Goal: Information Seeking & Learning: Learn about a topic

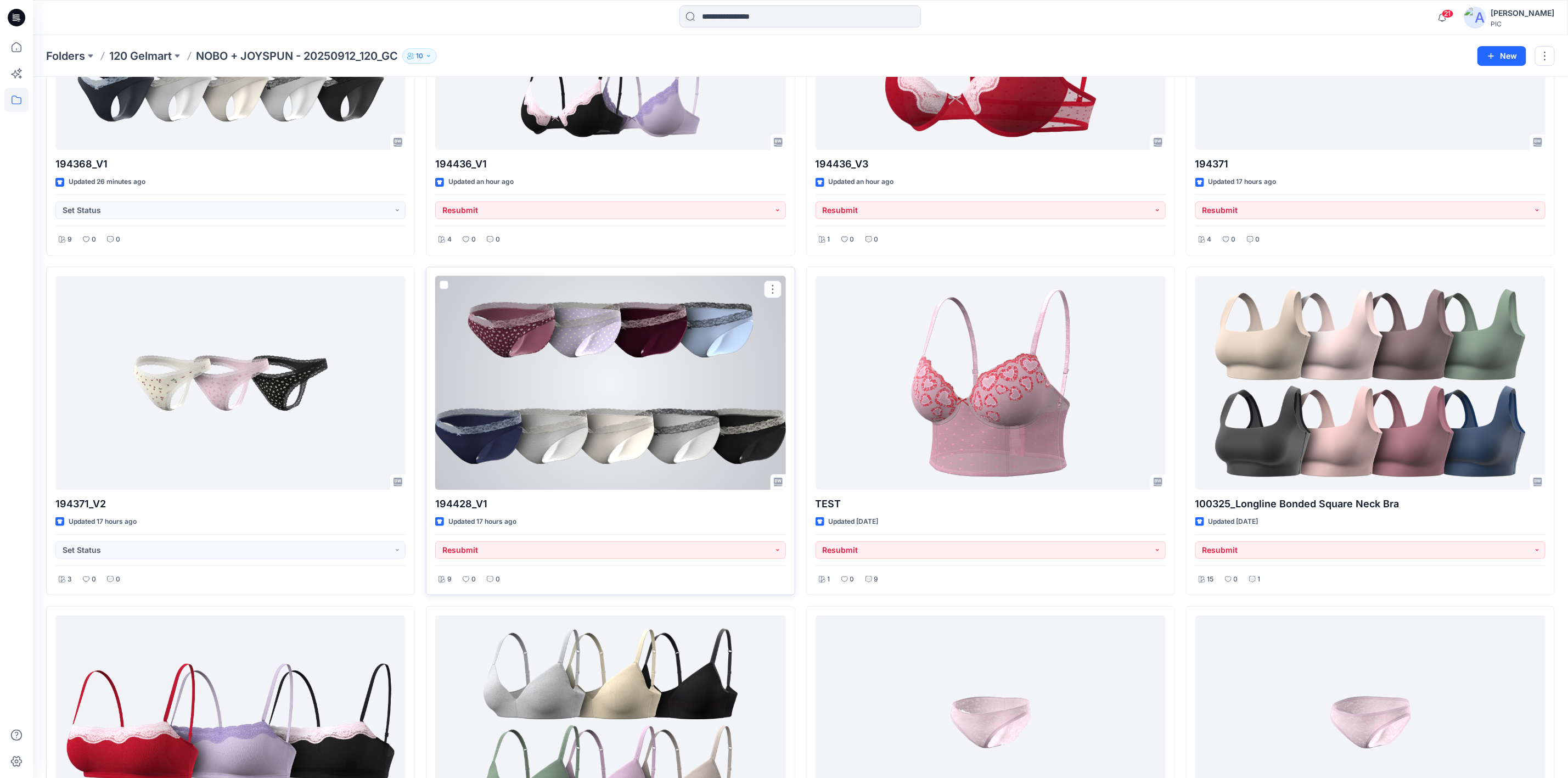
scroll to position [219, 0]
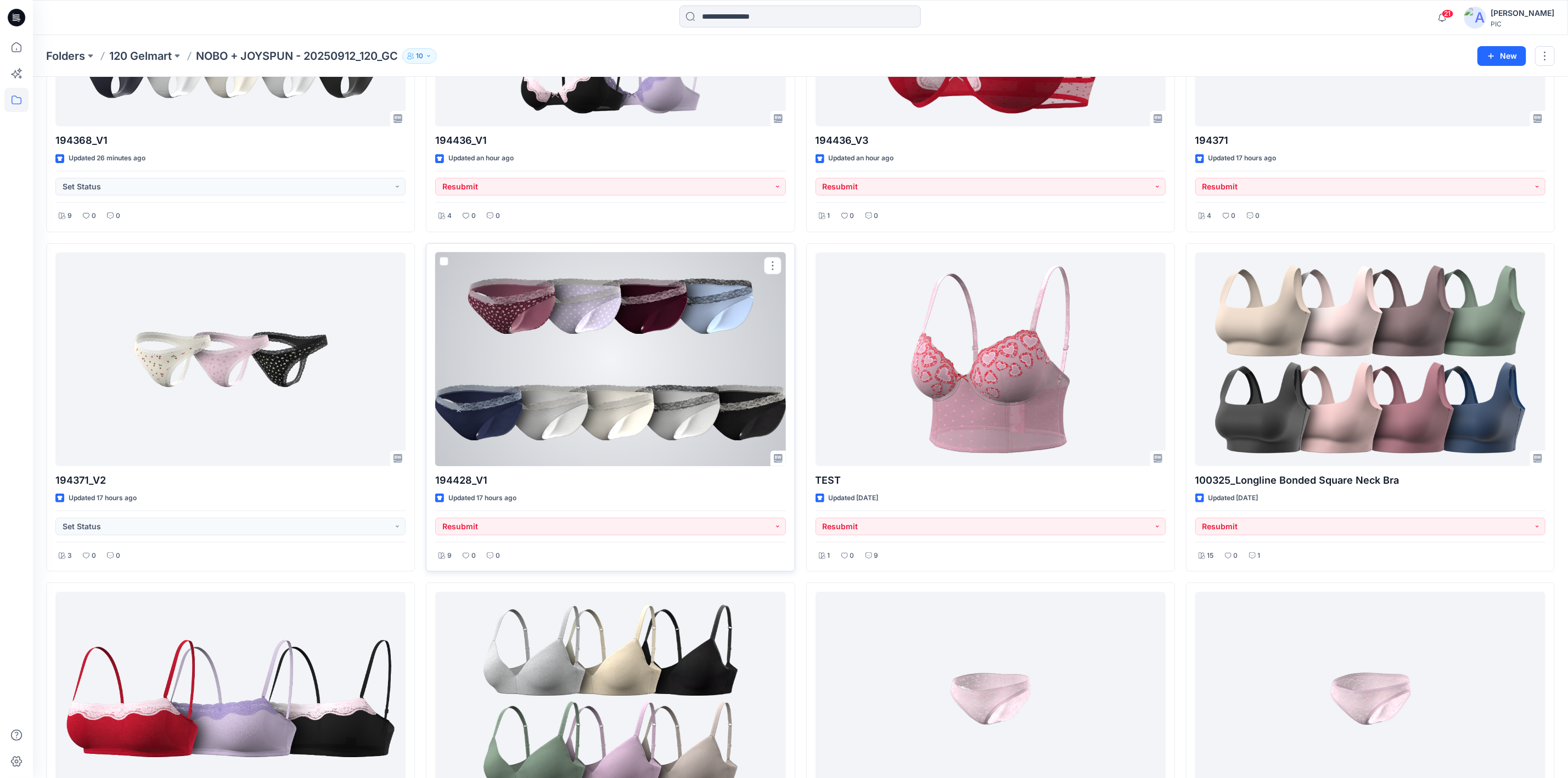
click at [616, 335] on div at bounding box center [610, 359] width 350 height 213
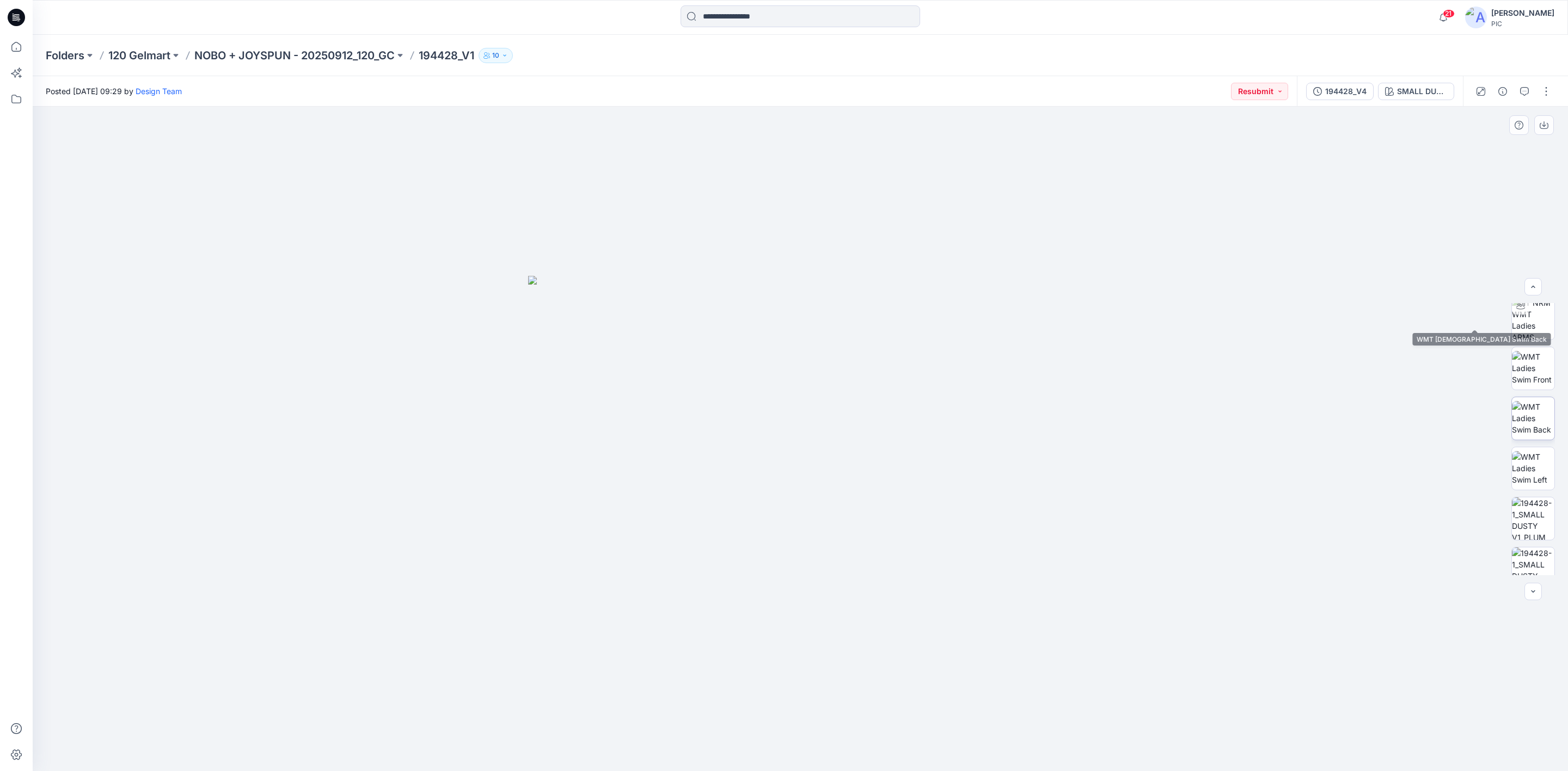
scroll to position [217, 0]
click at [1544, 415] on img at bounding box center [1533, 407] width 42 height 42
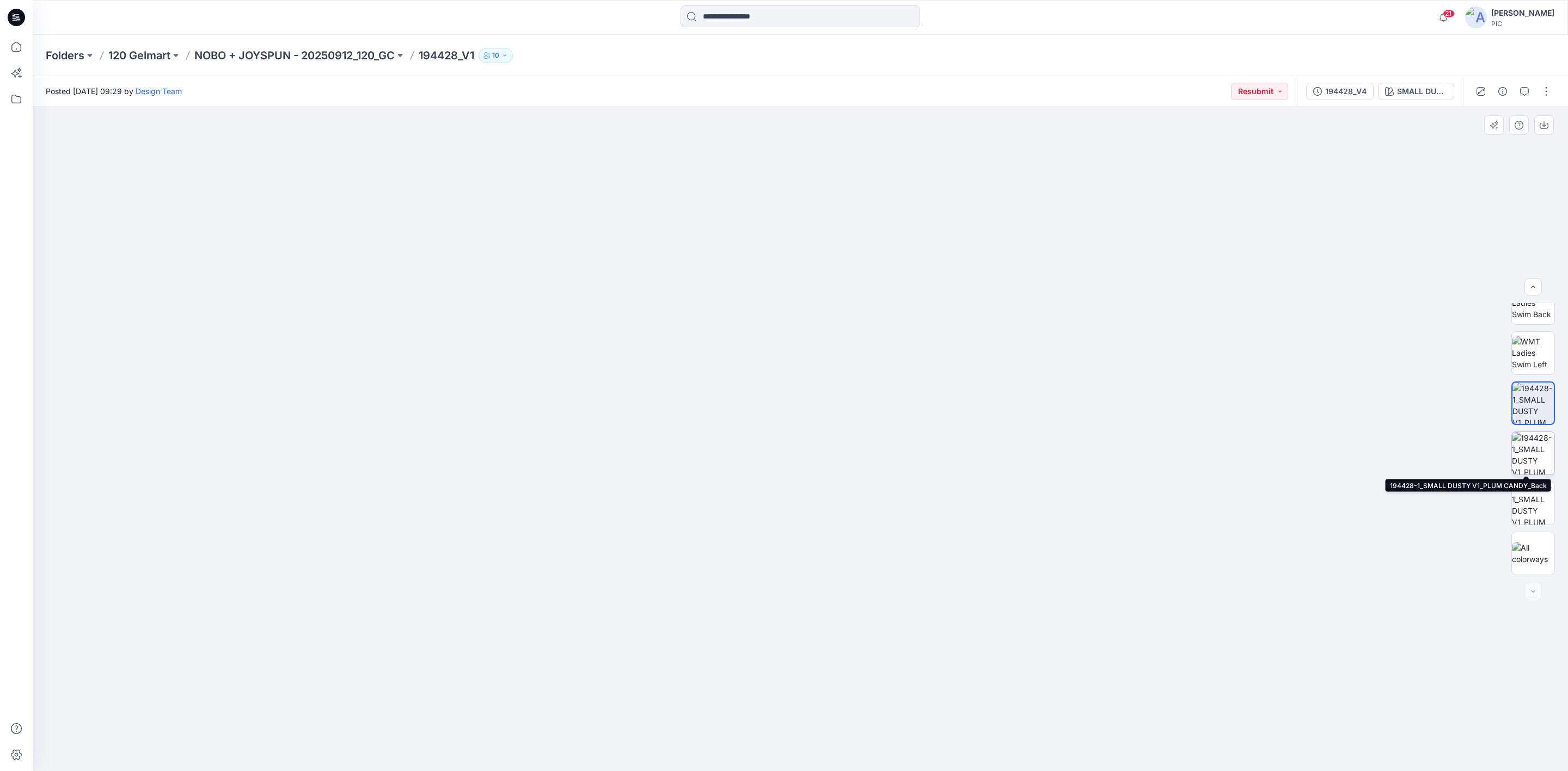
click at [1535, 453] on img at bounding box center [1533, 452] width 42 height 42
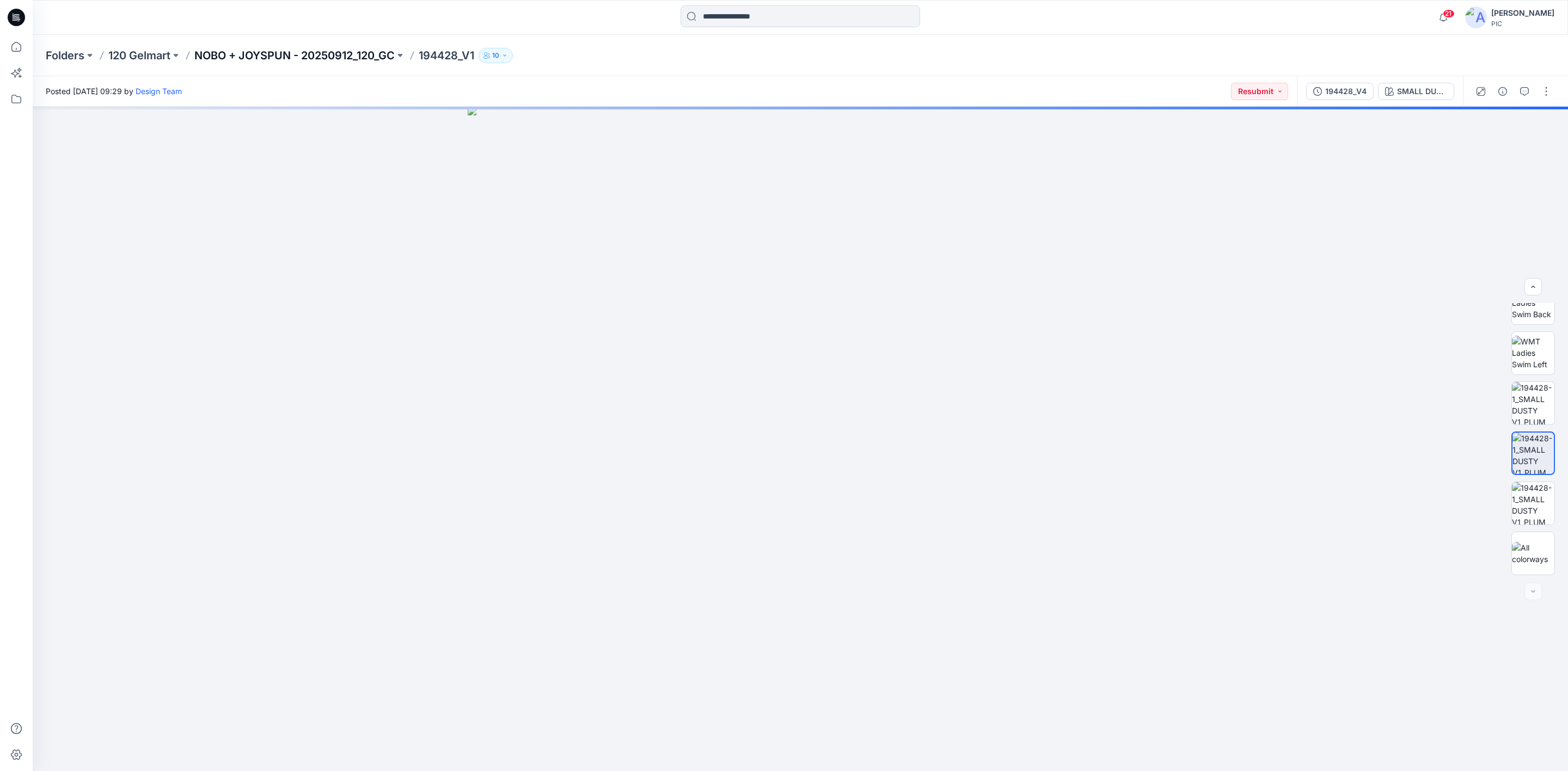
click at [238, 58] on p "NOBO + JOYSPUN - 20250912_120_GC" at bounding box center [295, 55] width 201 height 15
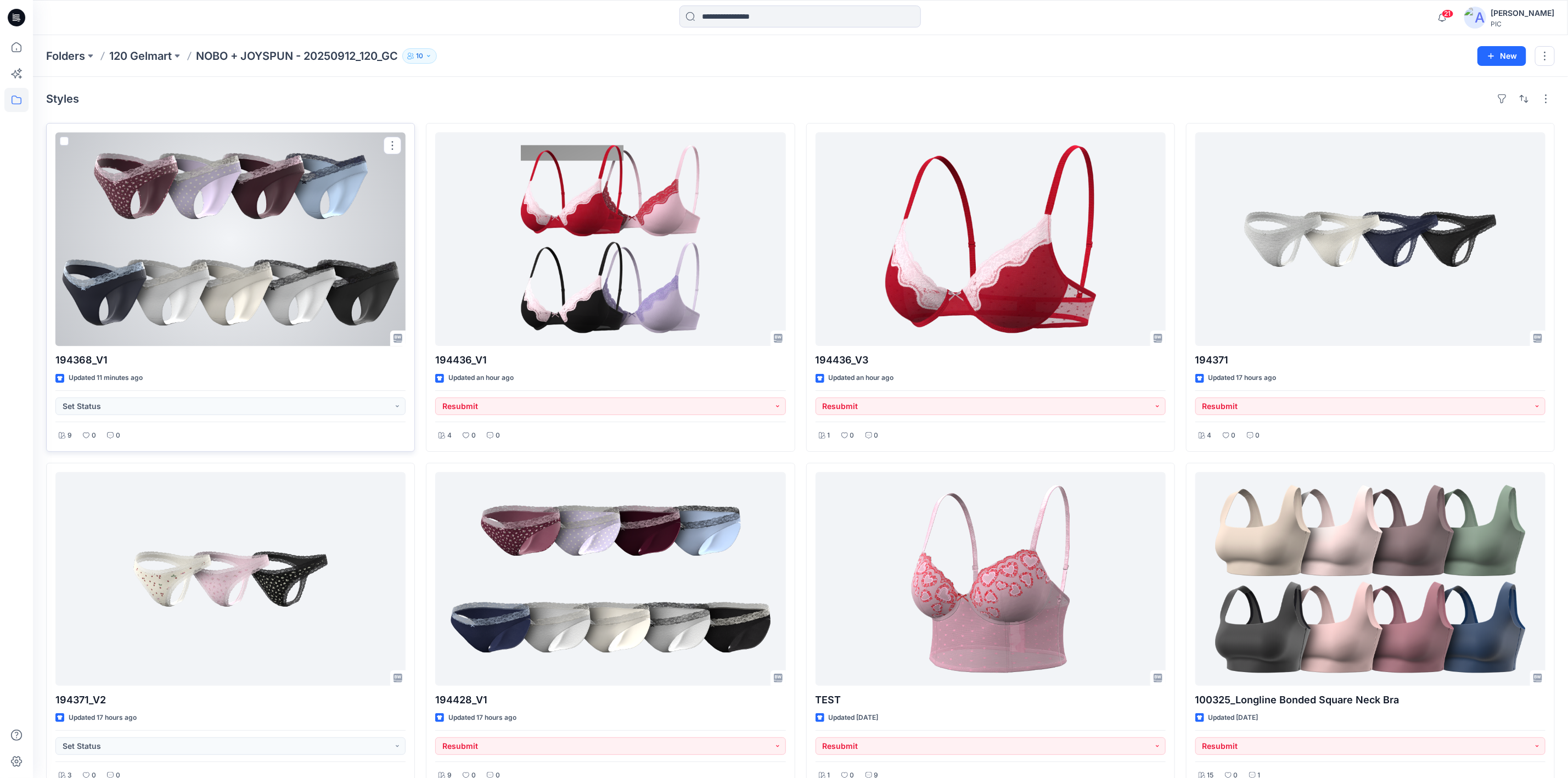
click at [226, 268] on div at bounding box center [230, 238] width 350 height 213
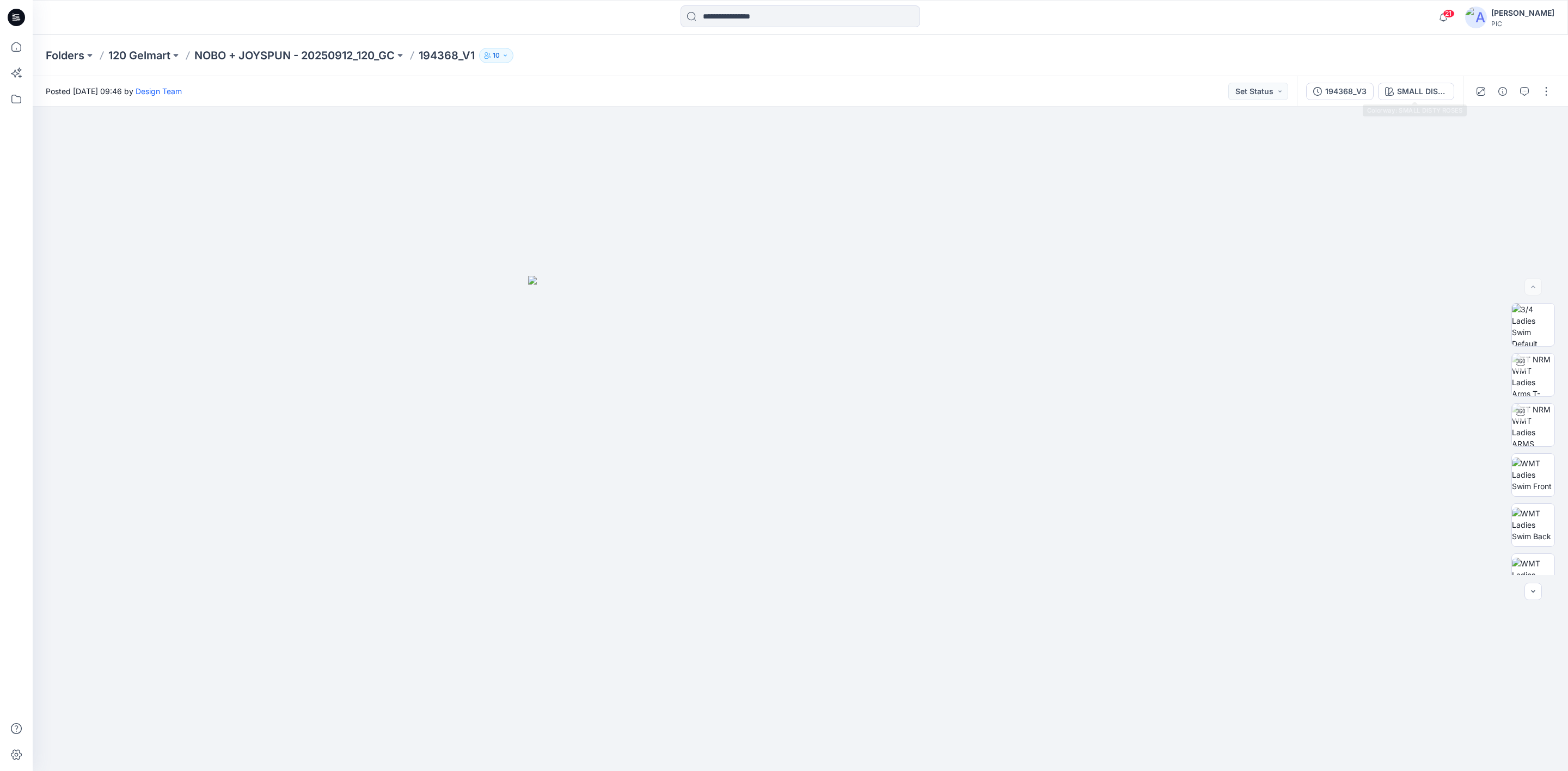
click at [1421, 78] on div "194368_V3 SMALL DISTY ROSES" at bounding box center [1379, 90] width 166 height 30
click at [1418, 93] on div "SMALL DISTY ROSES" at bounding box center [1421, 91] width 50 height 12
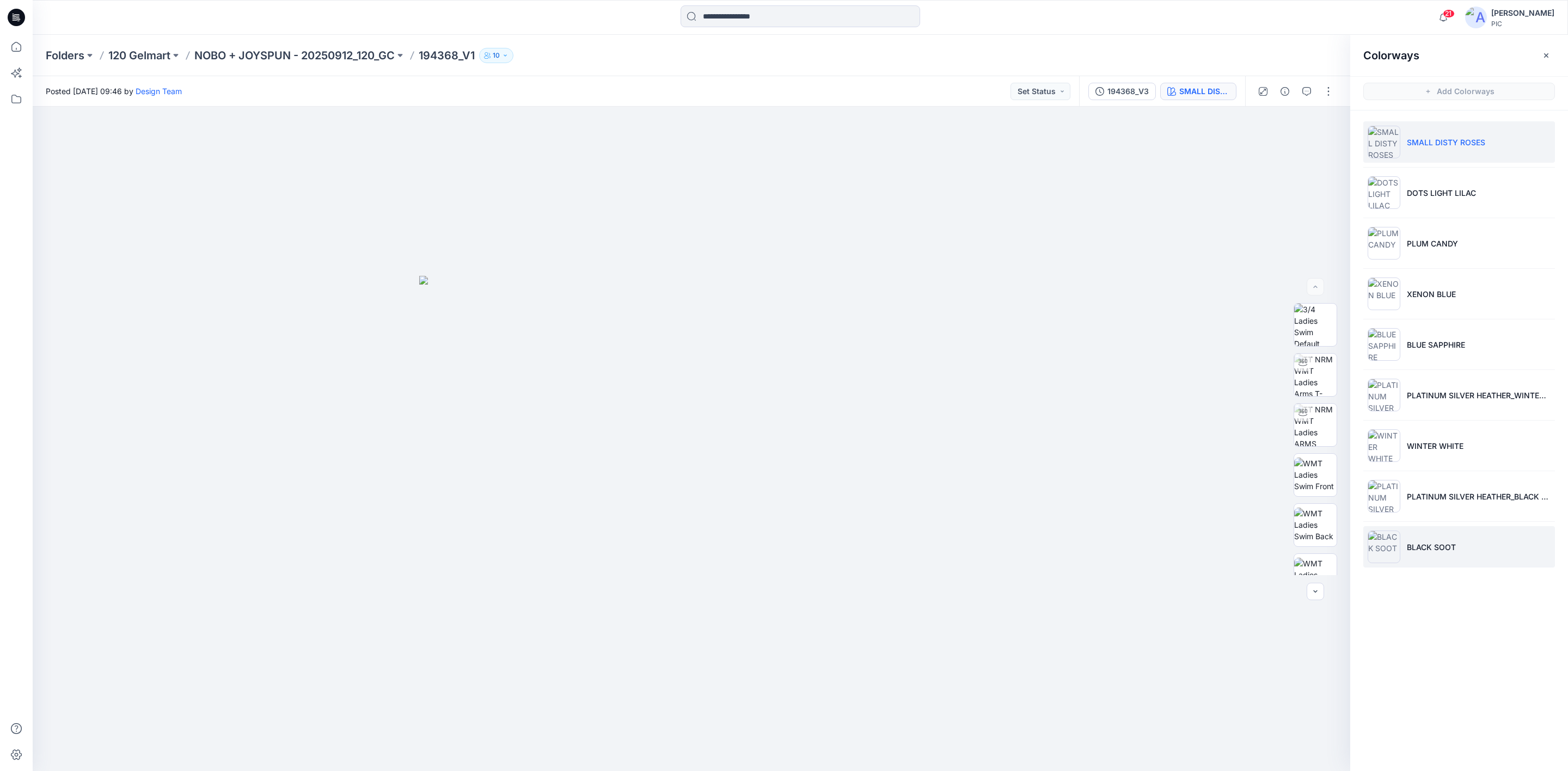
click at [1408, 551] on p "BLACK SOOT" at bounding box center [1431, 548] width 49 height 12
click at [1304, 397] on img at bounding box center [1315, 403] width 42 height 42
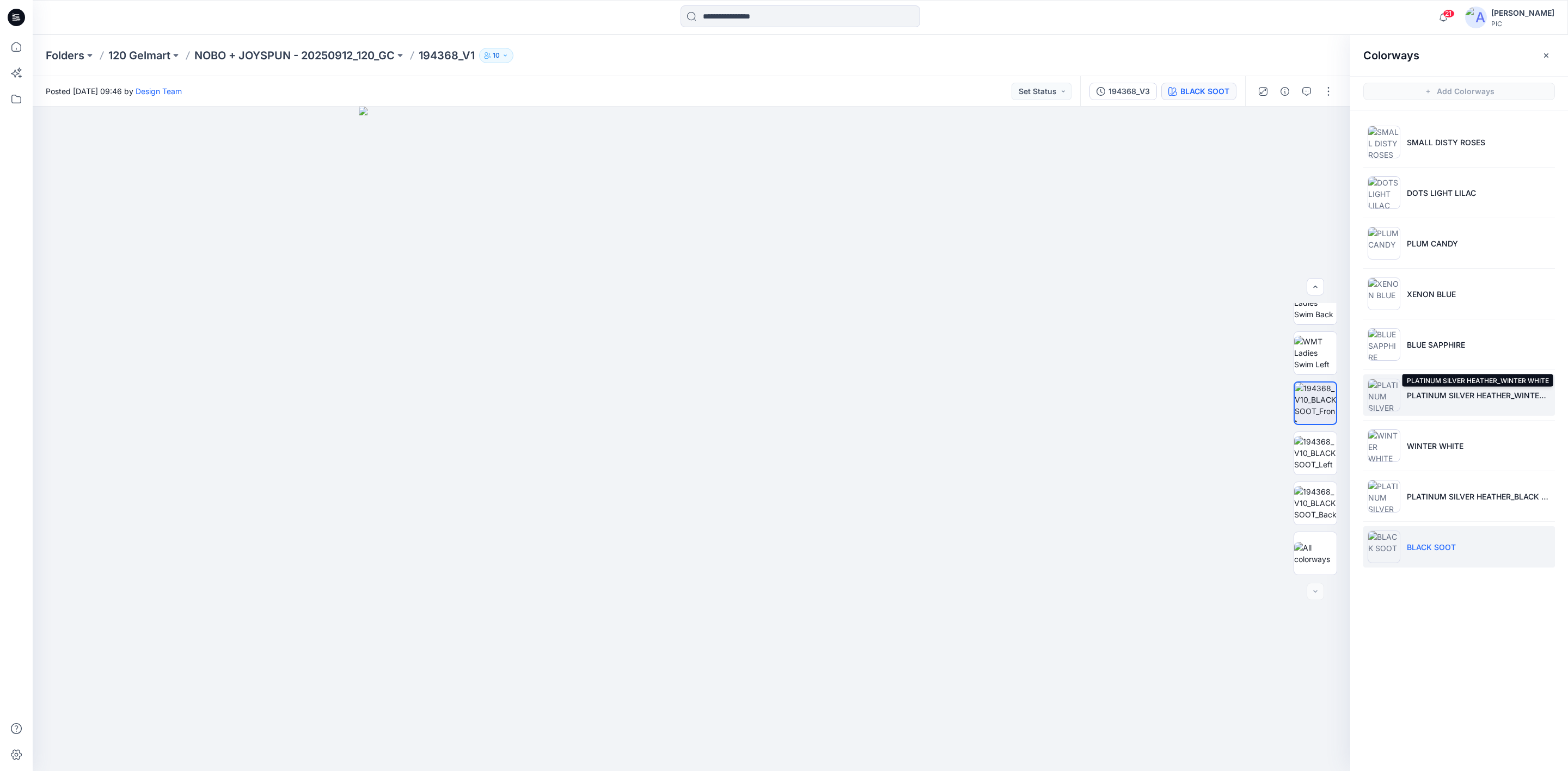
click at [1418, 397] on p "PLATINUM SILVER HEATHER_WINTER WHITE" at bounding box center [1478, 395] width 144 height 12
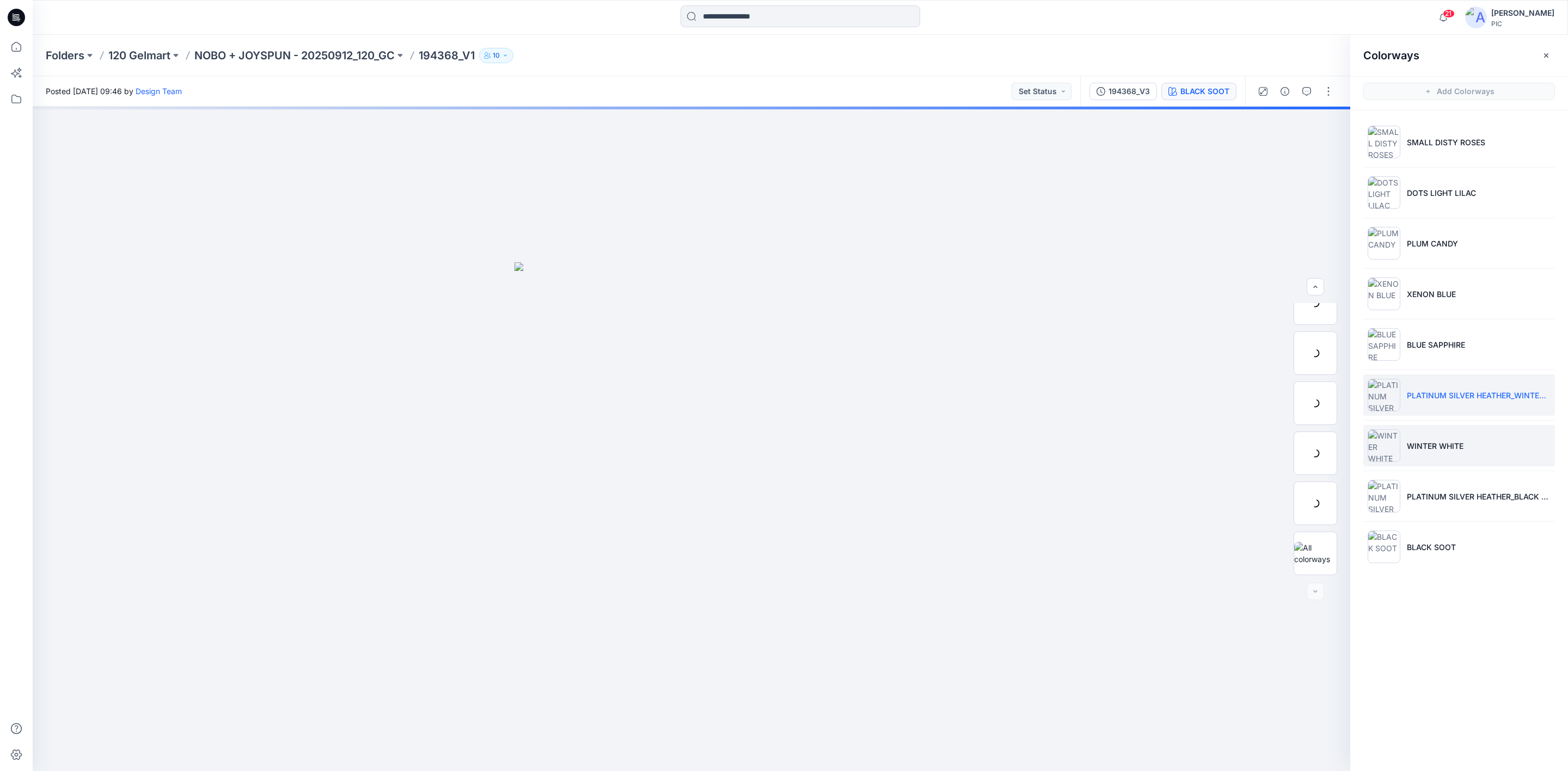
click at [1411, 451] on p "WINTER WHITE" at bounding box center [1435, 446] width 57 height 12
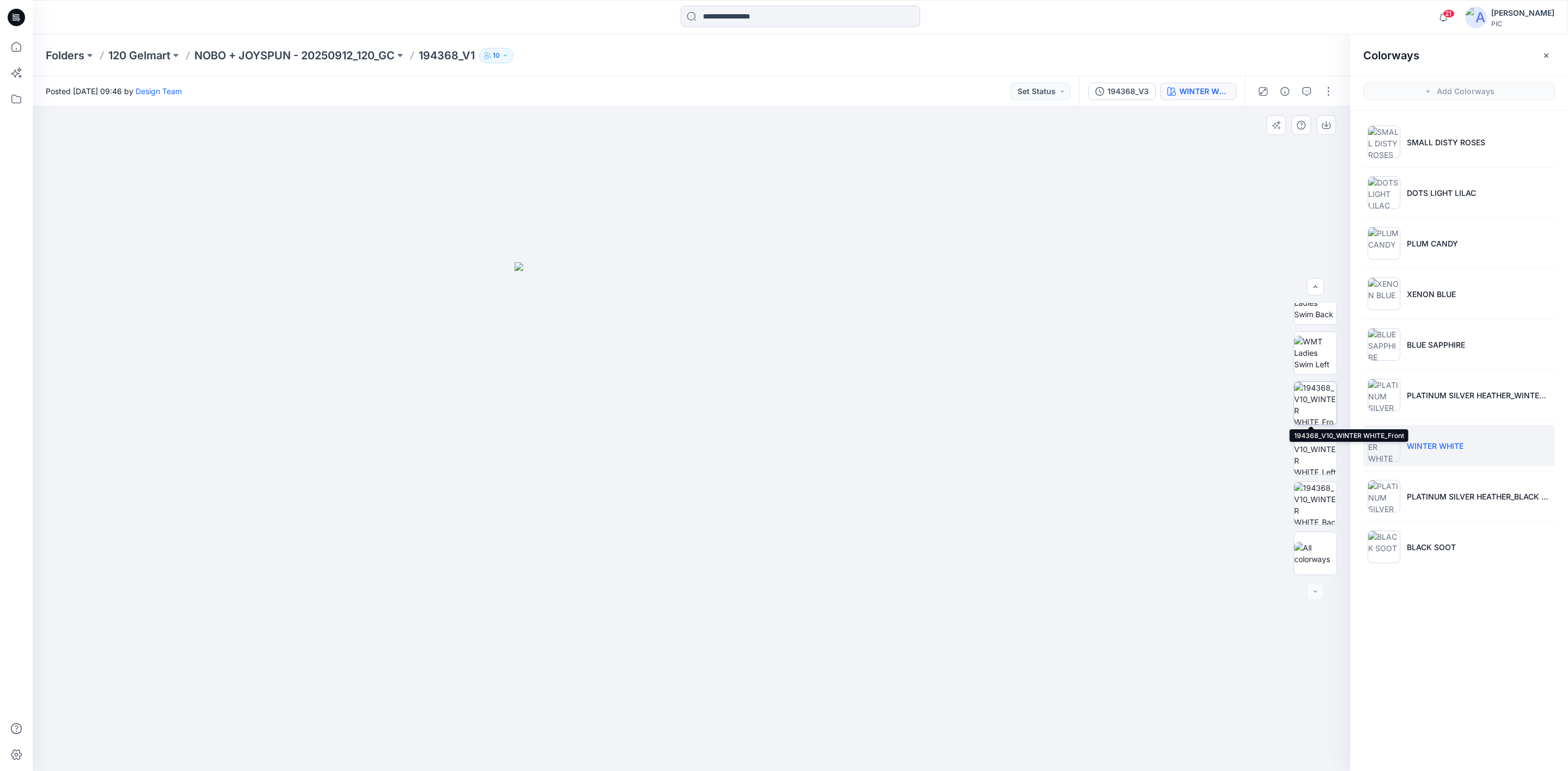
click at [1310, 405] on img at bounding box center [1315, 403] width 42 height 42
click at [341, 54] on p "NOBO + JOYSPUN - 20250912_120_GC" at bounding box center [295, 55] width 201 height 15
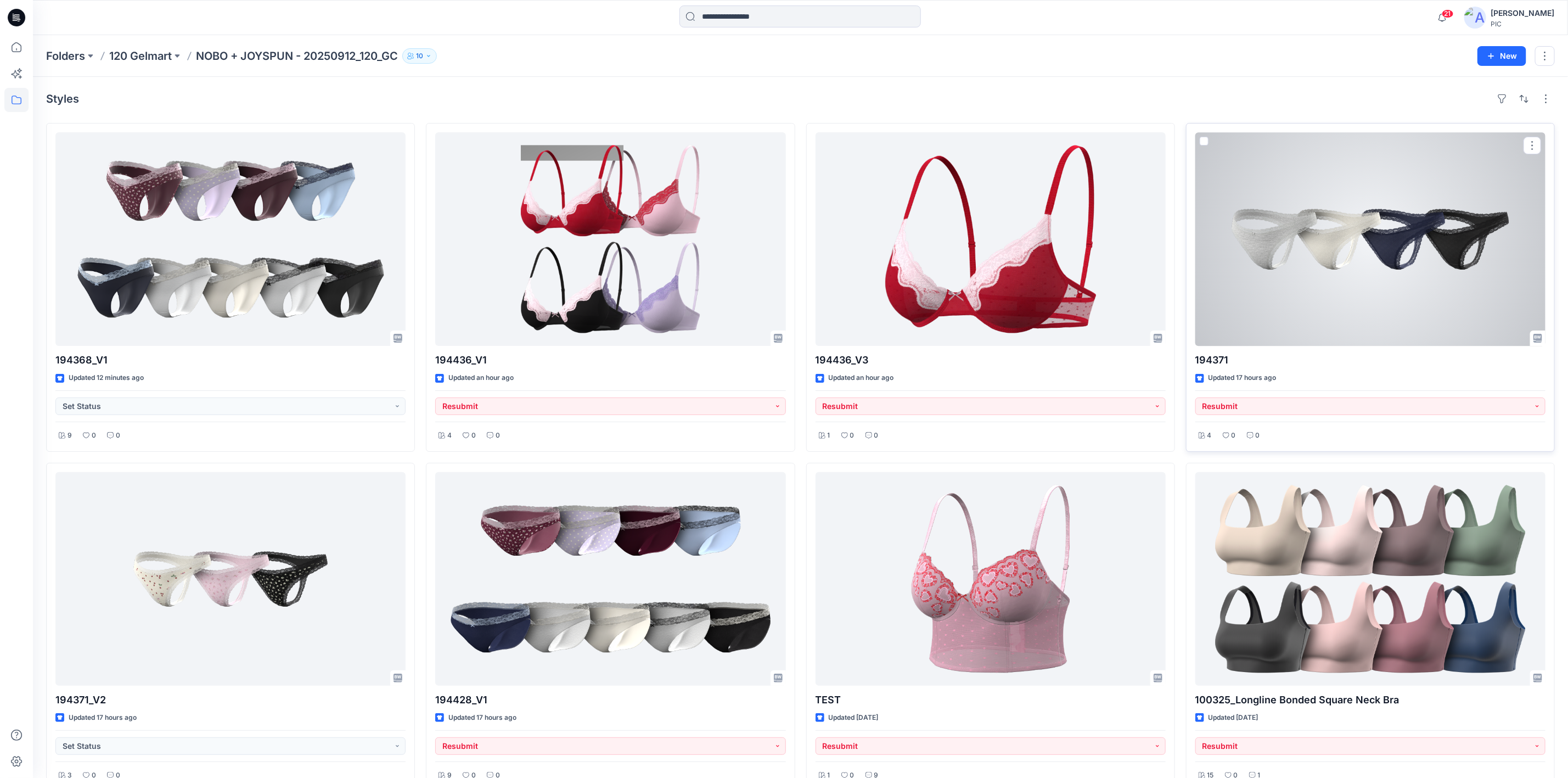
click at [1361, 221] on div at bounding box center [1371, 238] width 350 height 213
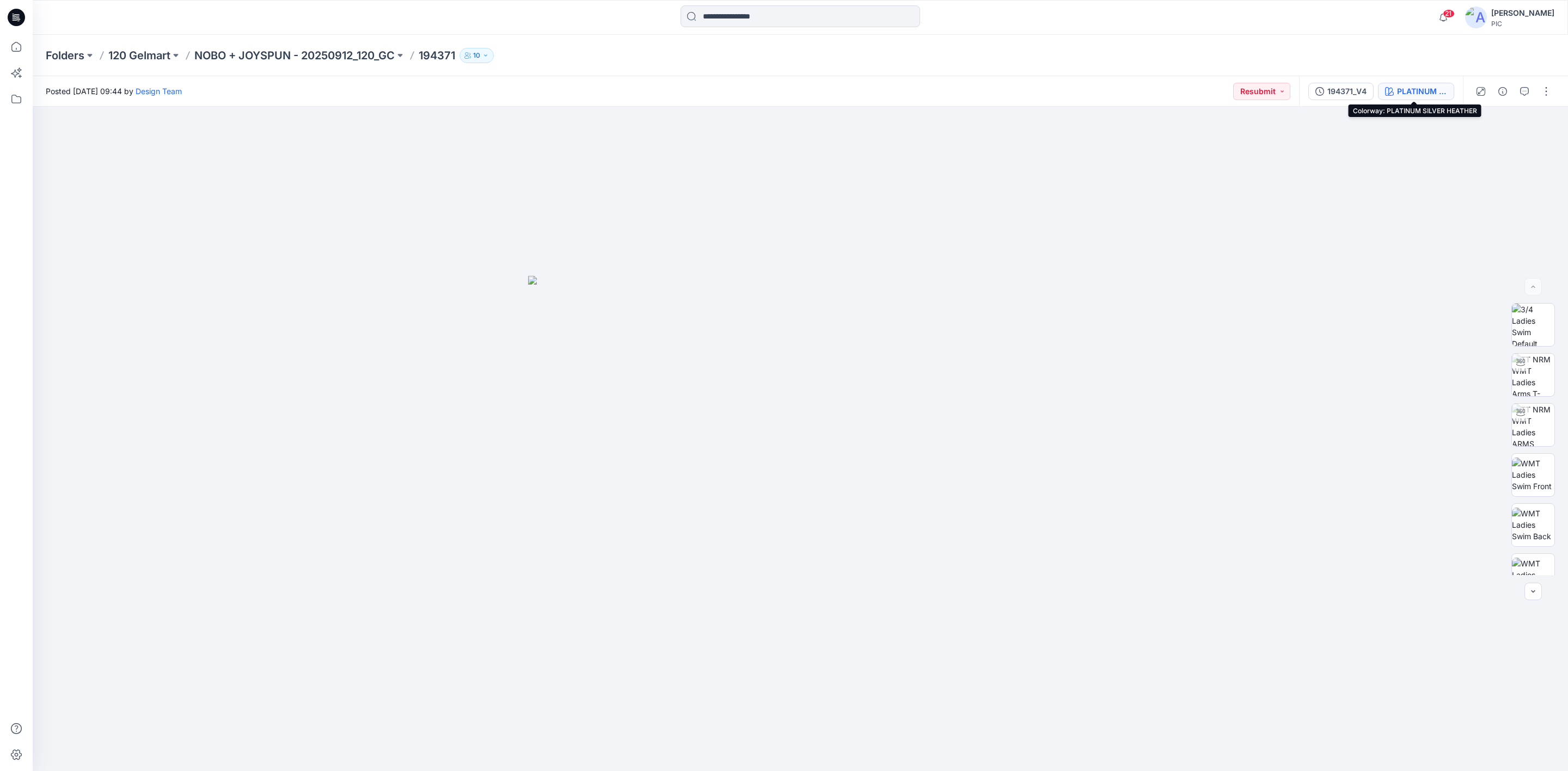
click at [1421, 97] on button "PLATINUM SILVER HEATHER" at bounding box center [1416, 91] width 76 height 18
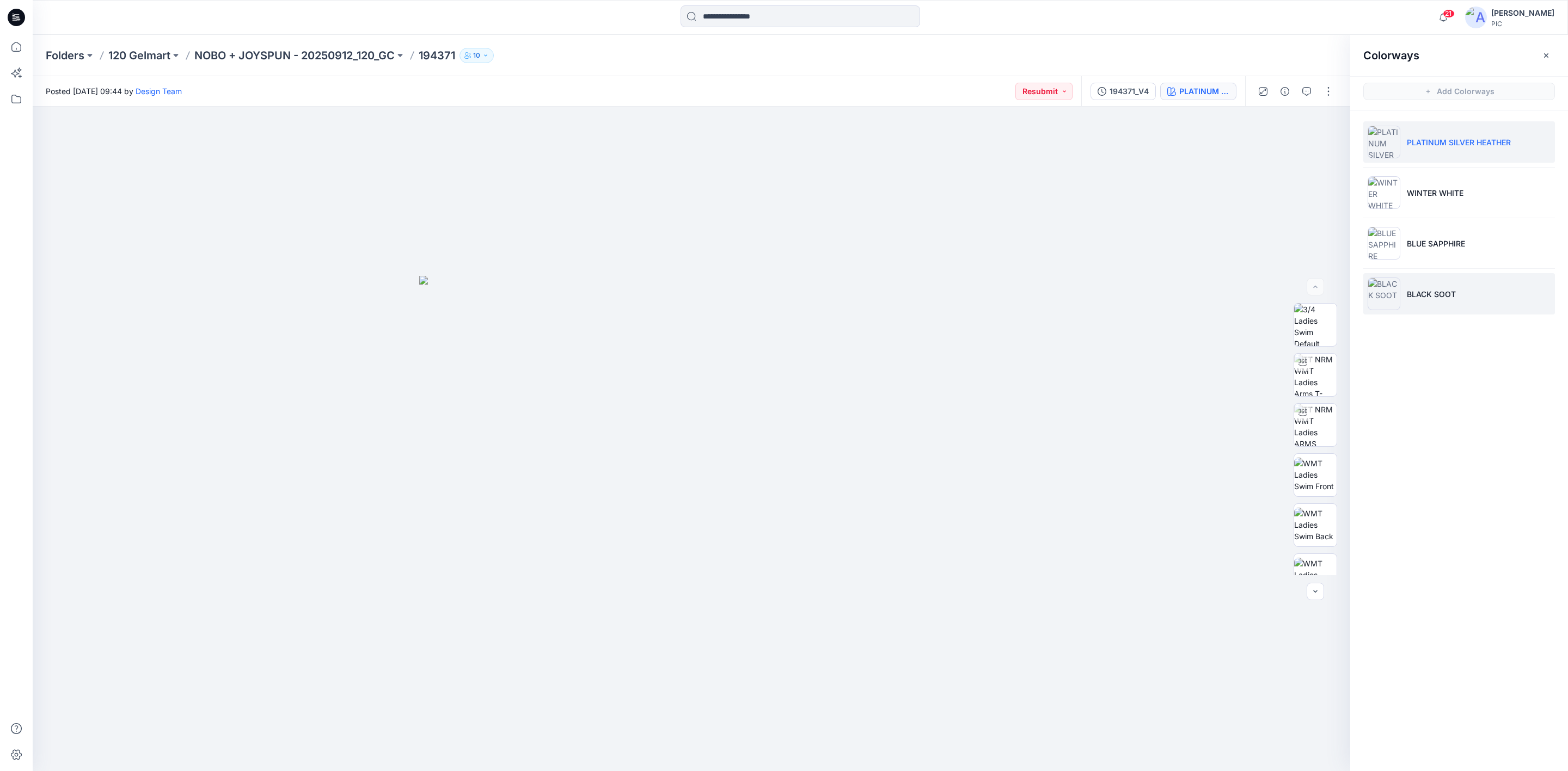
click at [1430, 297] on p "BLACK SOOT" at bounding box center [1431, 294] width 49 height 12
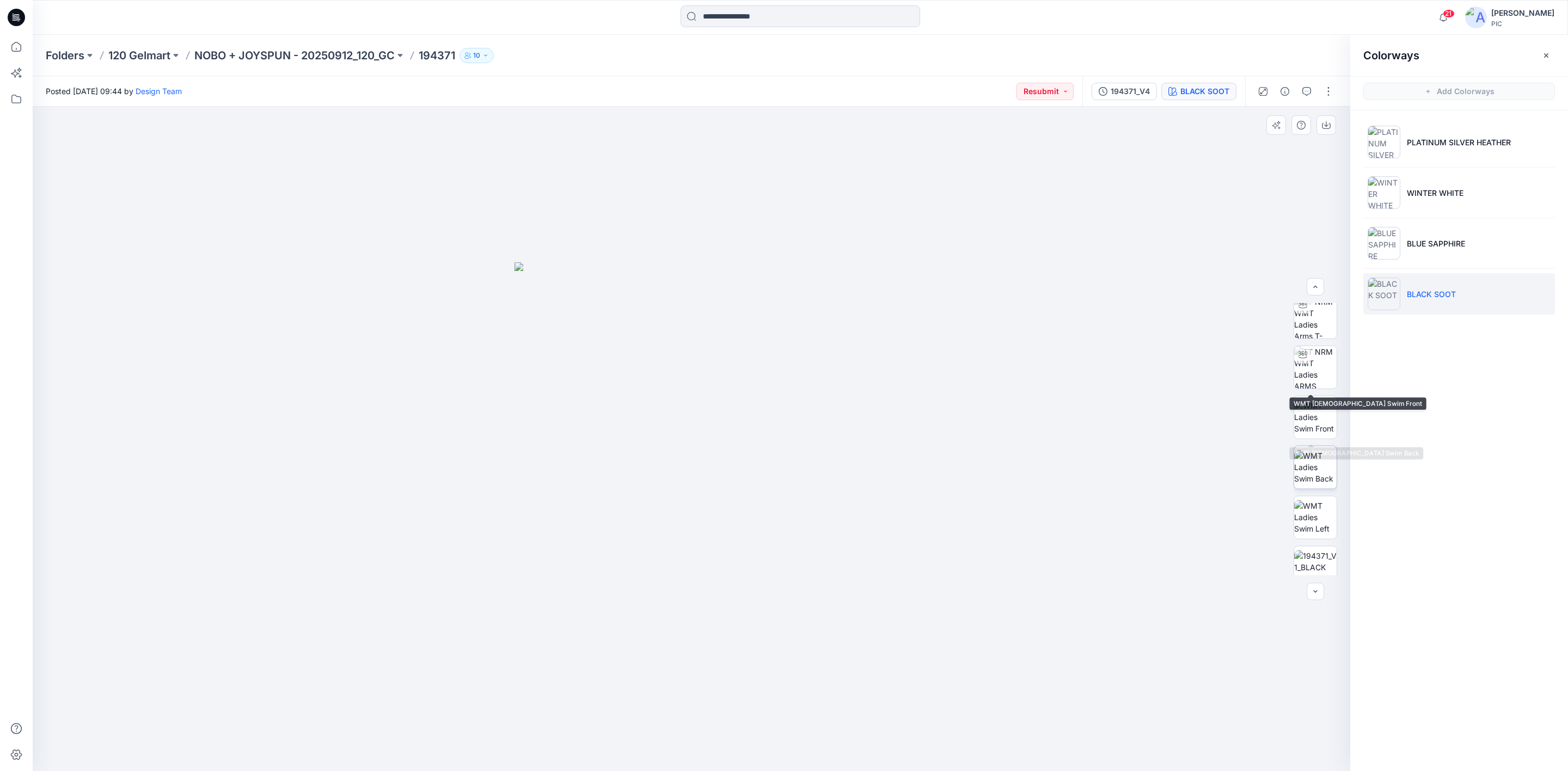
scroll to position [217, 0]
click at [1307, 395] on img at bounding box center [1315, 407] width 42 height 34
click at [1421, 227] on li "BLUE SAPPHIRE" at bounding box center [1459, 243] width 192 height 41
click at [1429, 240] on p "BLUE SAPPHIRE" at bounding box center [1435, 244] width 58 height 12
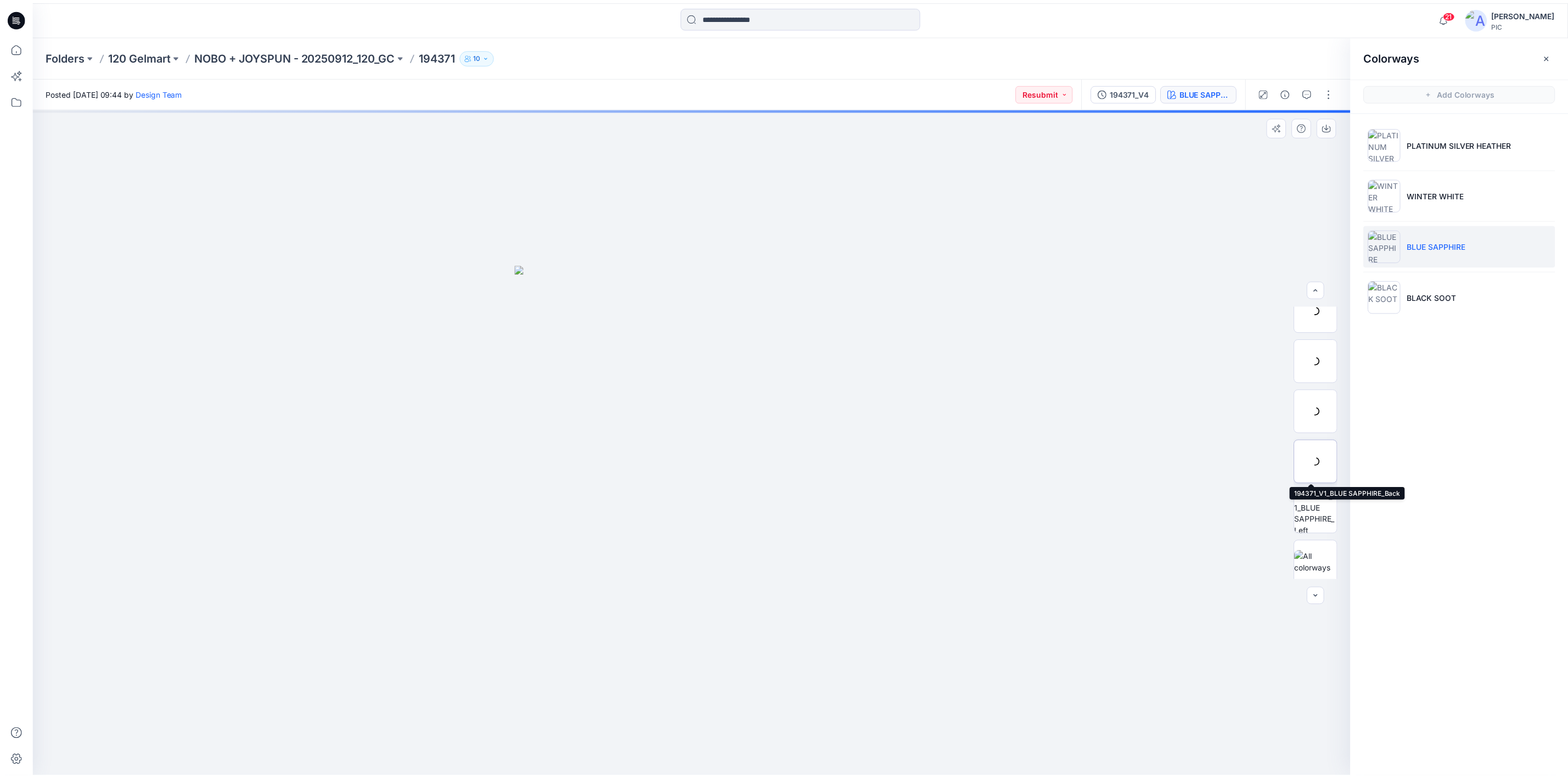
scroll to position [224, 0]
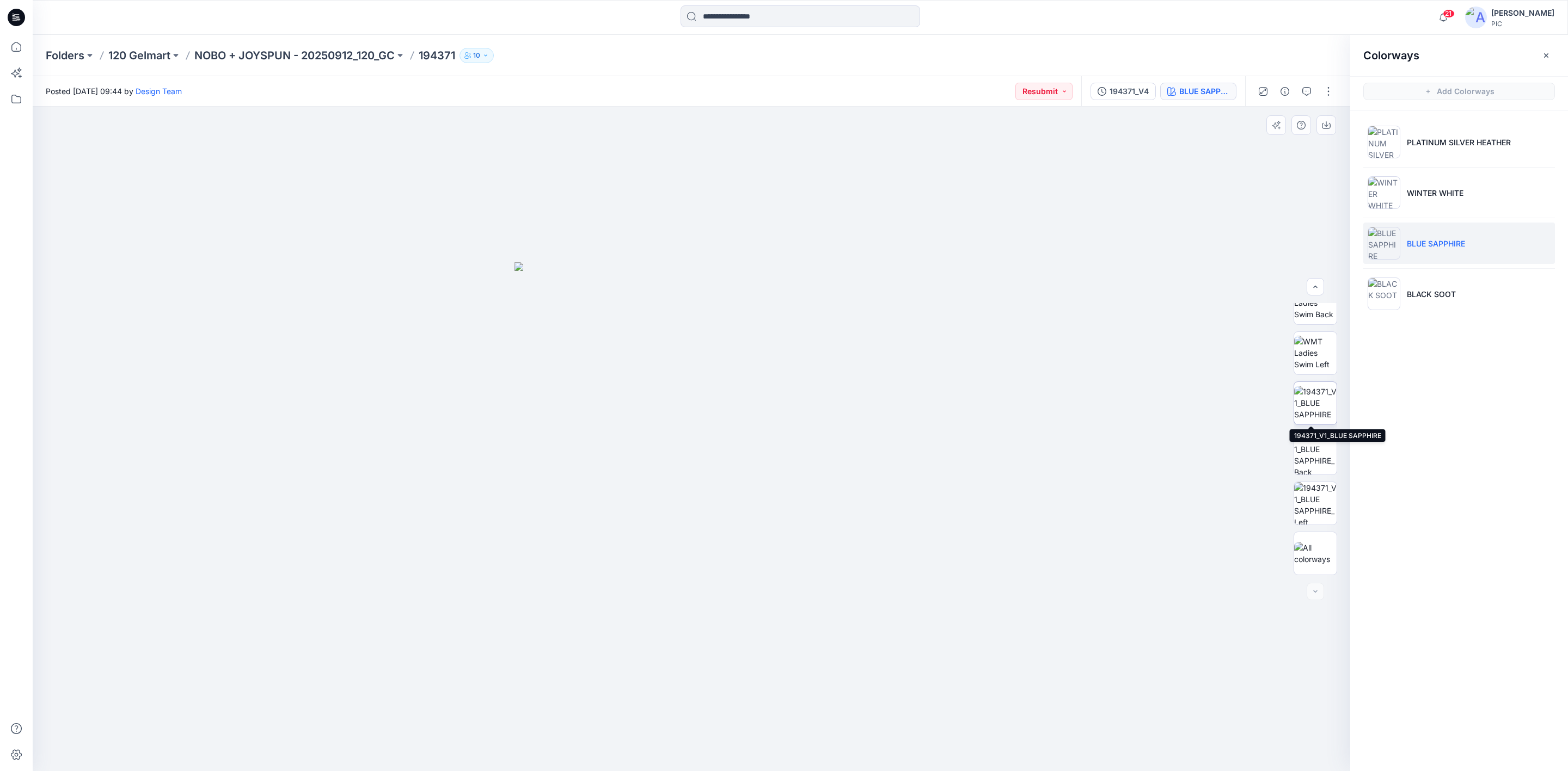
click at [1320, 386] on img at bounding box center [1315, 402] width 42 height 34
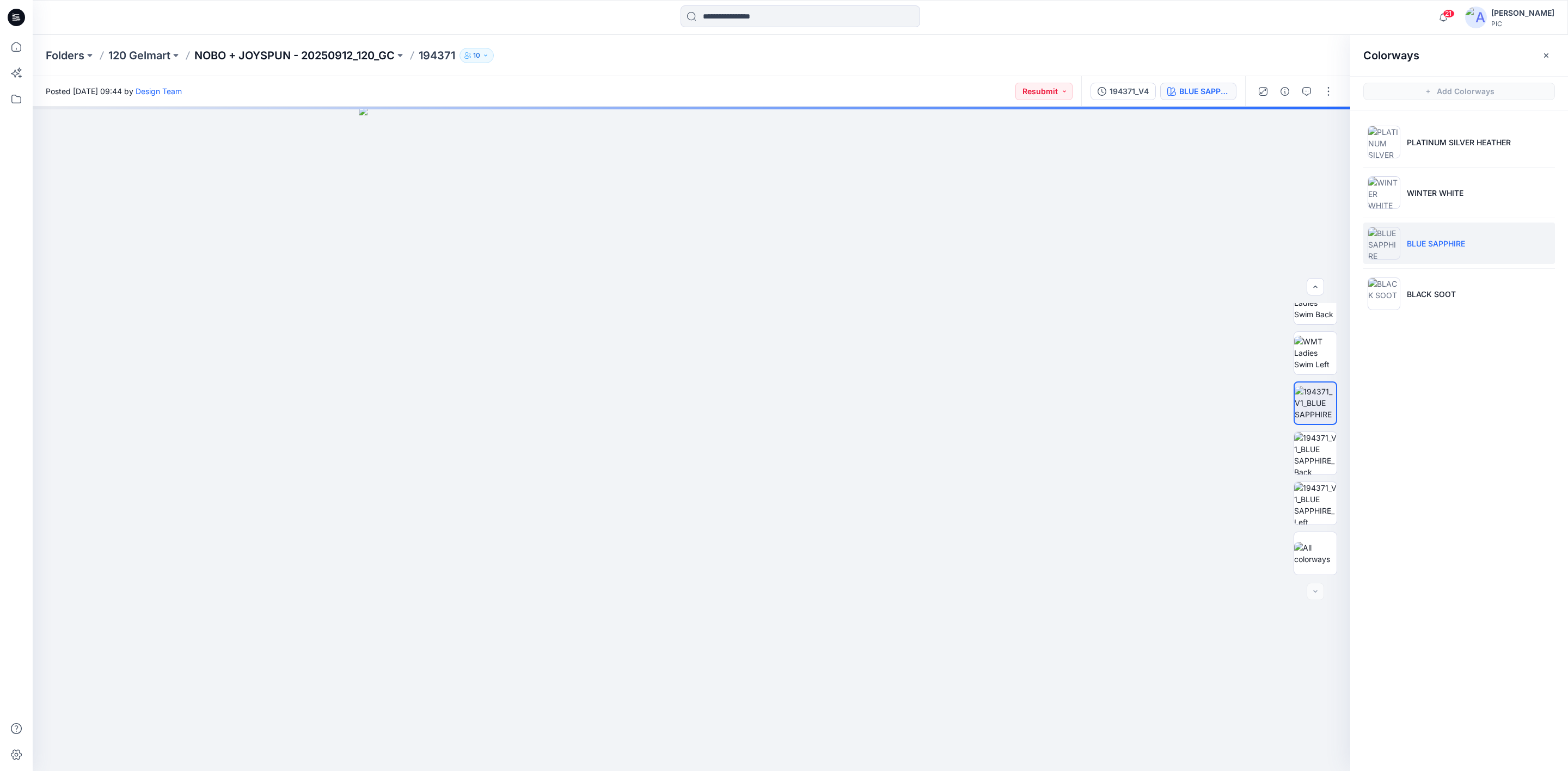
click at [244, 54] on p "NOBO + JOYSPUN - 20250912_120_GC" at bounding box center [295, 55] width 201 height 15
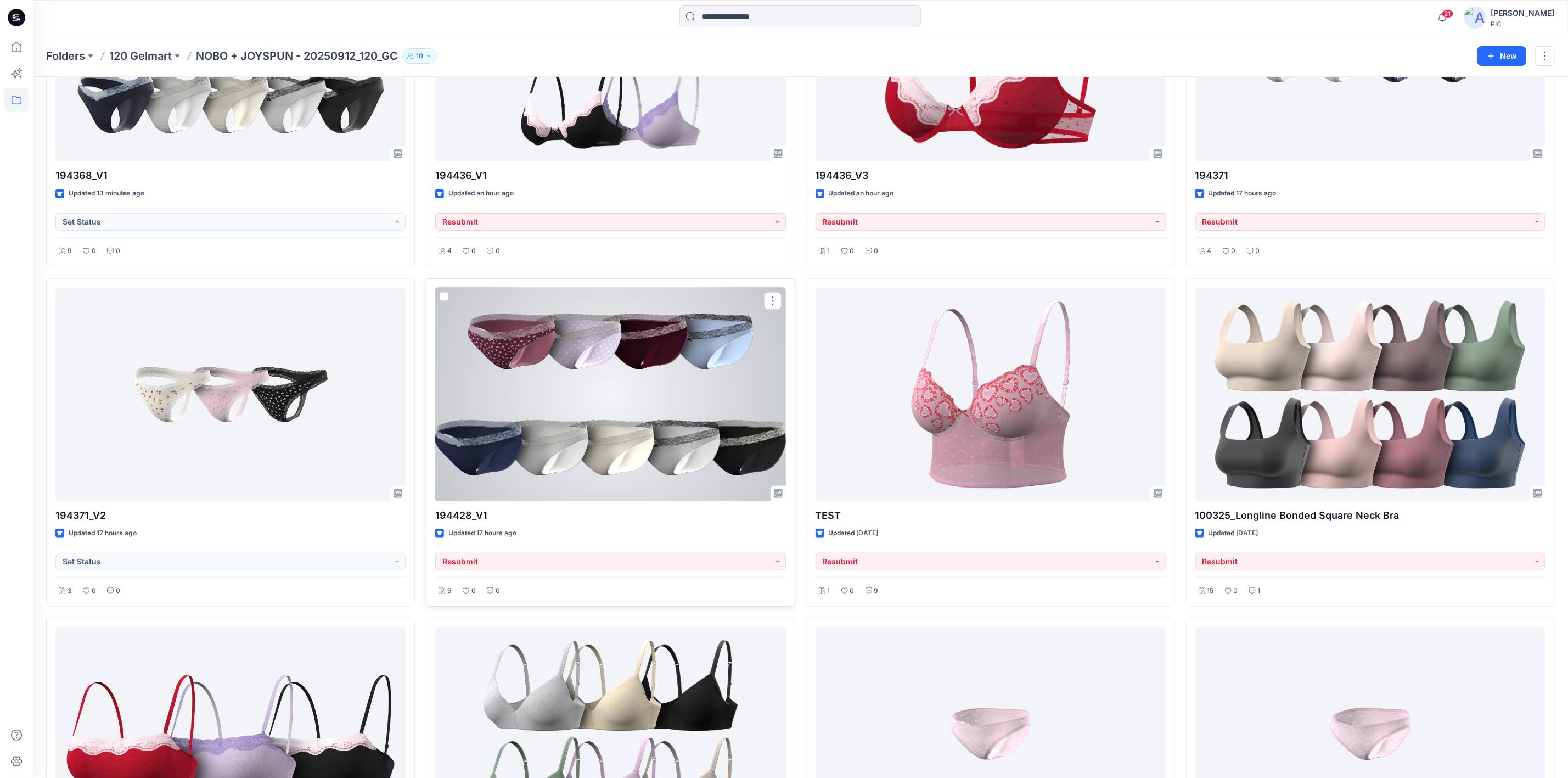
scroll to position [219, 0]
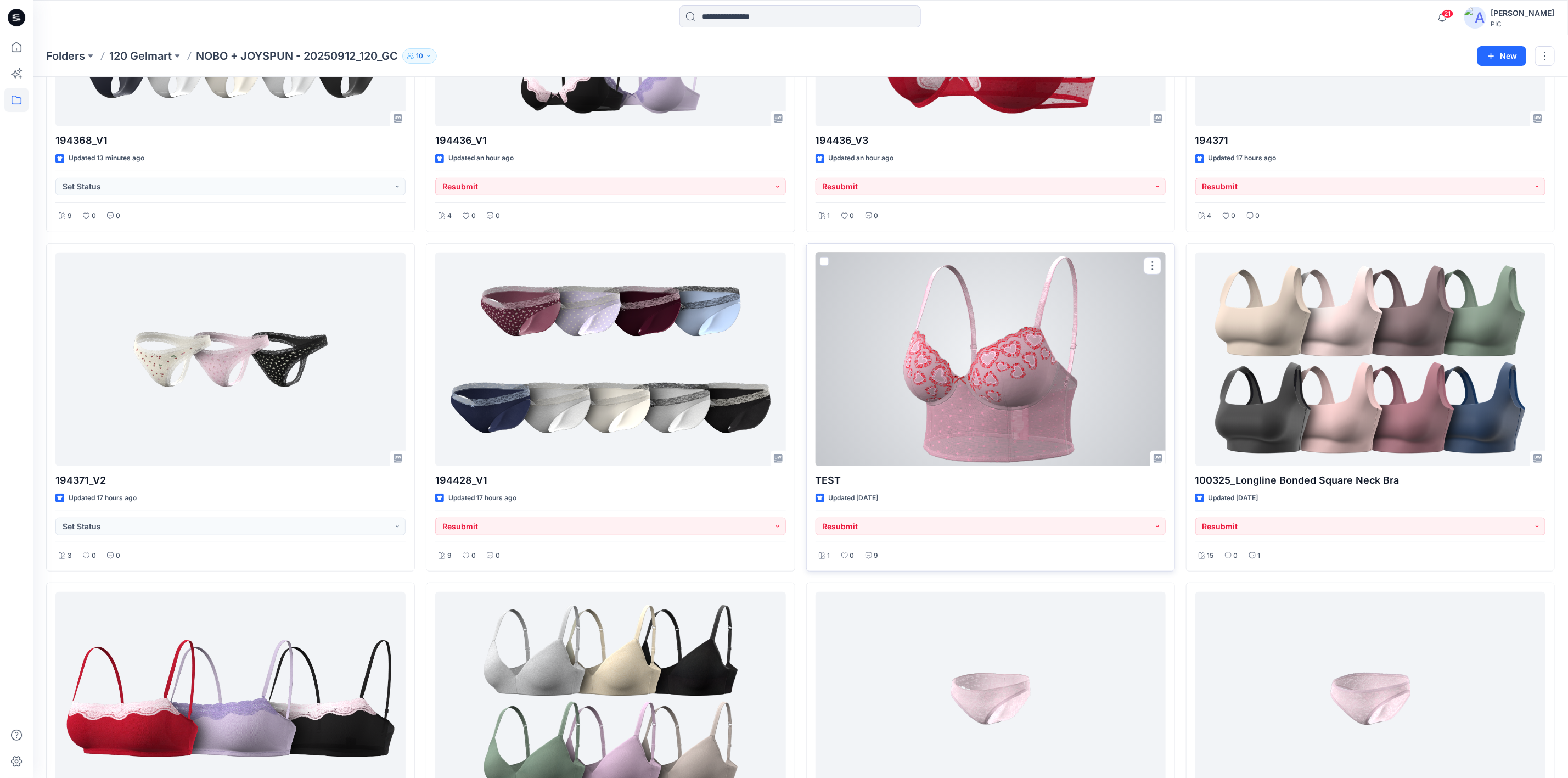
click at [978, 383] on div at bounding box center [991, 359] width 350 height 213
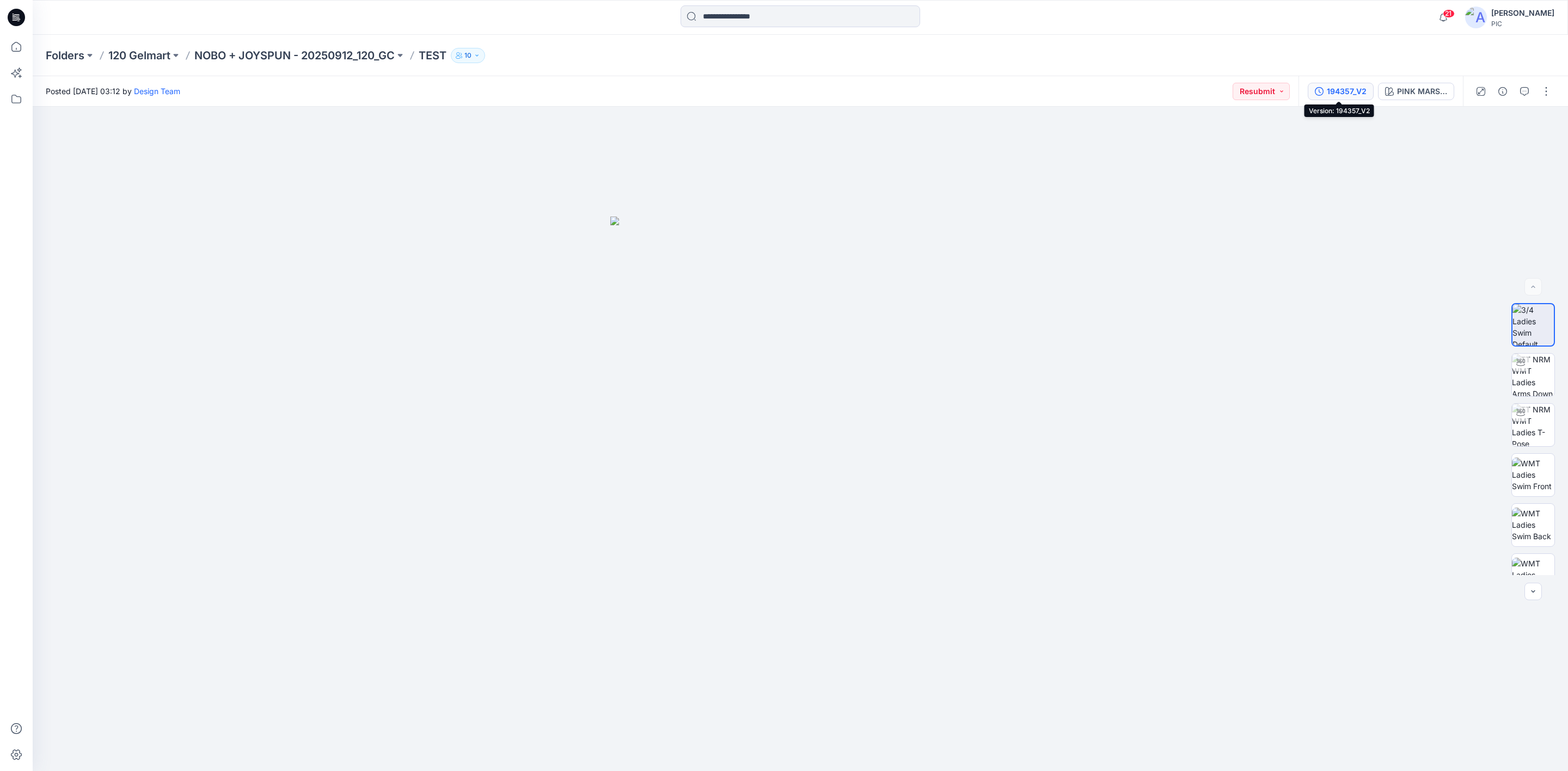
click at [1343, 92] on div "194357_V2" at bounding box center [1347, 91] width 39 height 12
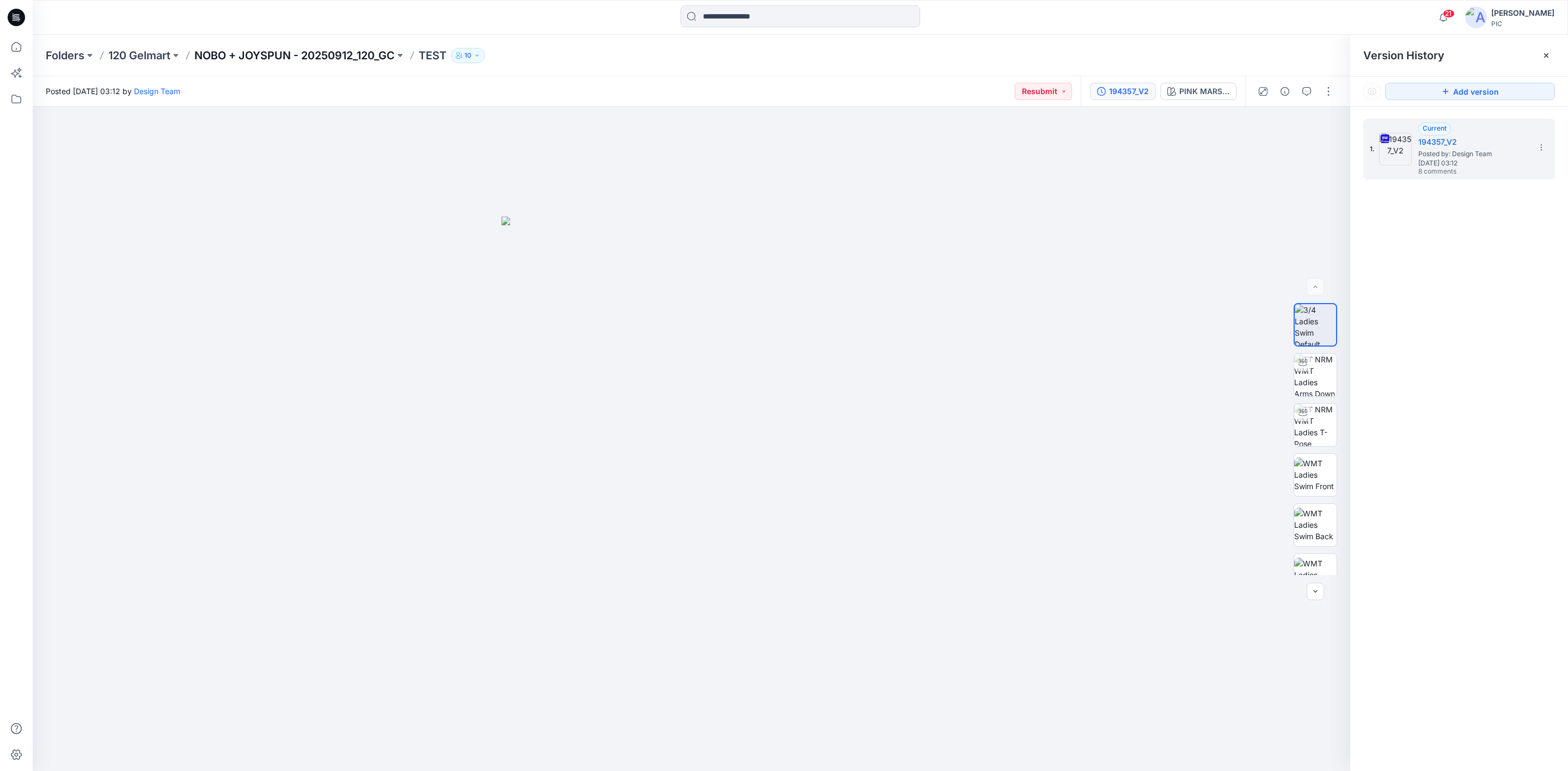
click at [268, 53] on p "NOBO + JOYSPUN - 20250912_120_GC" at bounding box center [295, 55] width 201 height 15
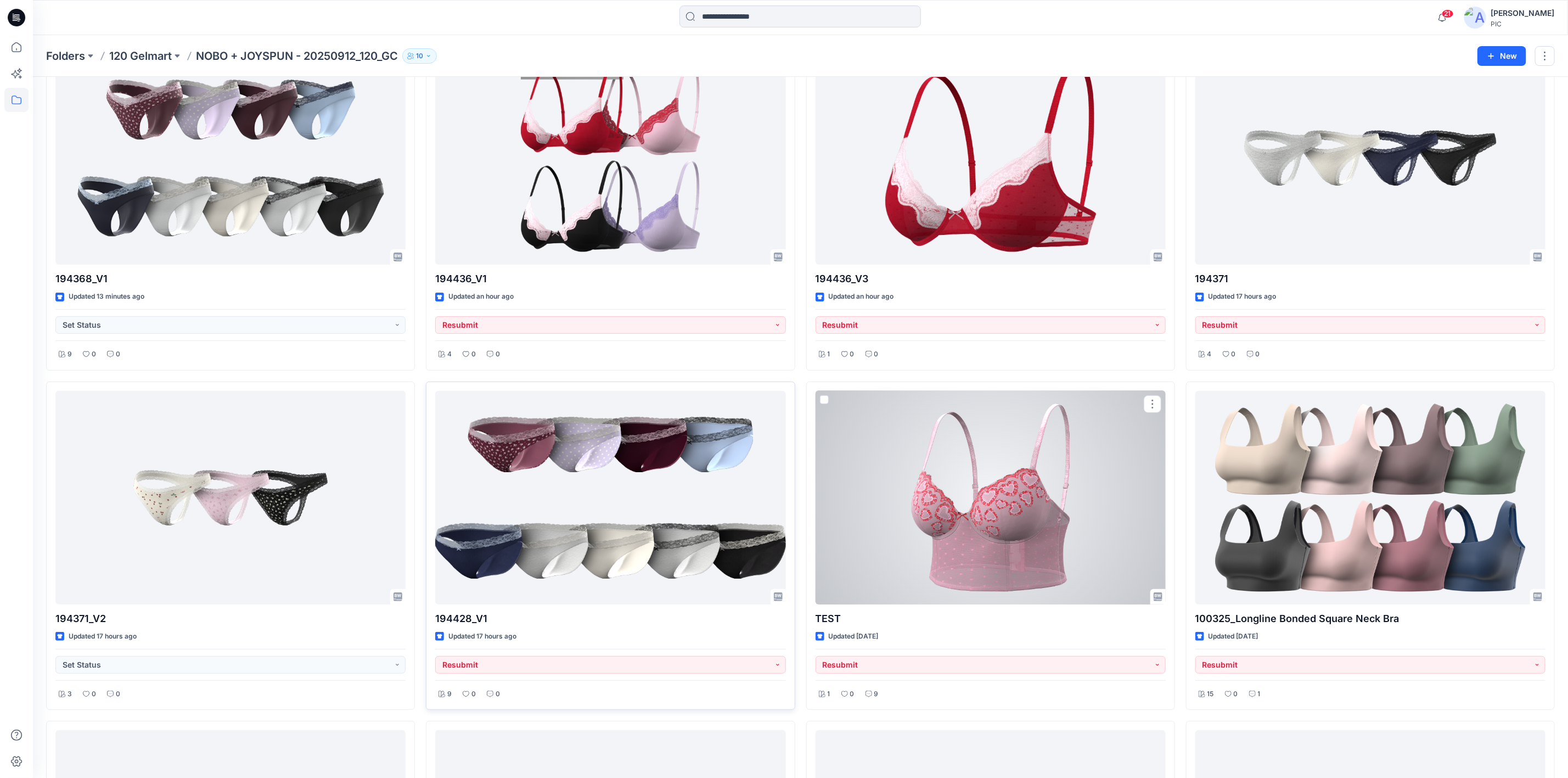
scroll to position [79, 0]
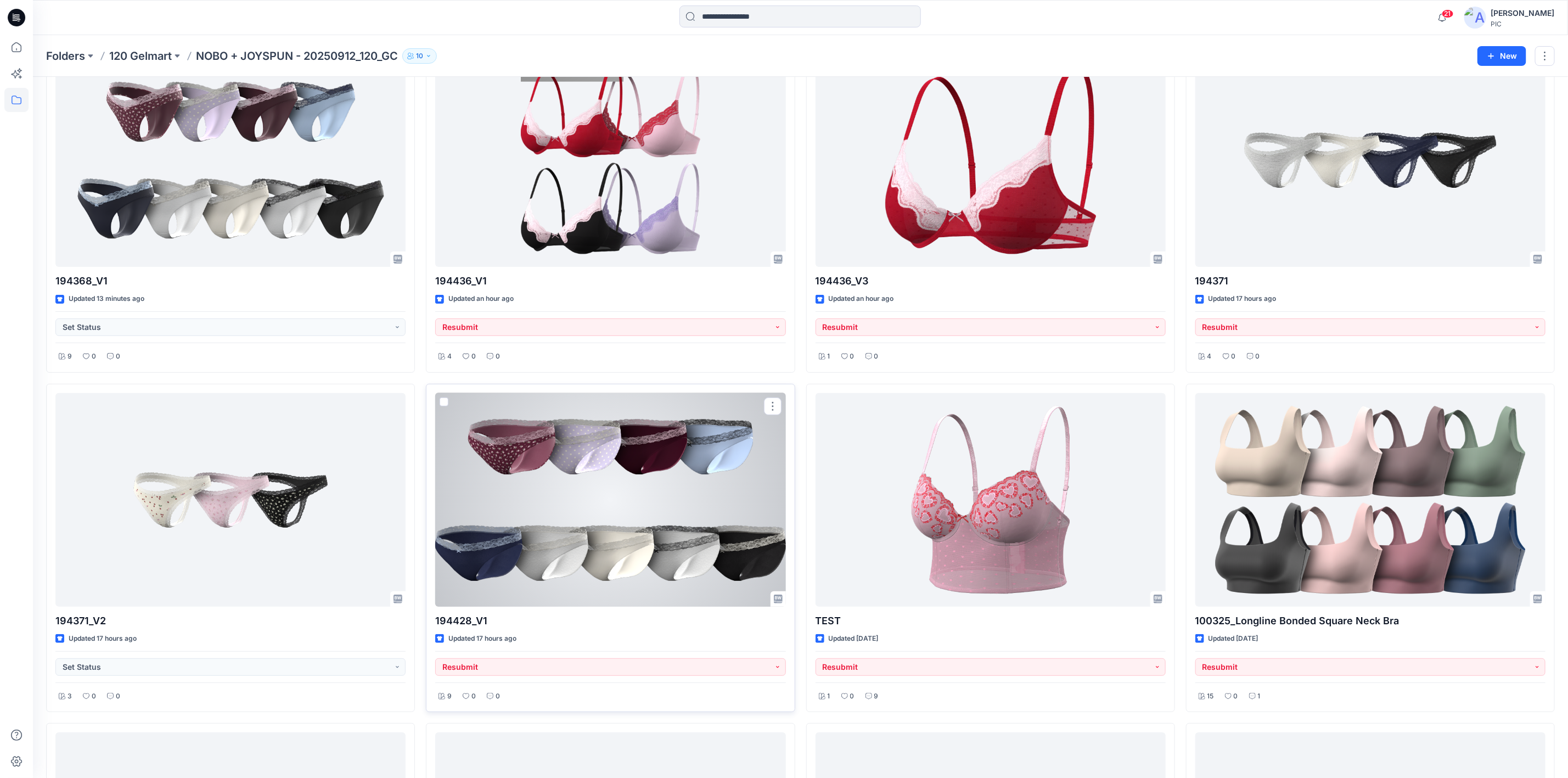
click at [597, 525] on div at bounding box center [610, 499] width 350 height 213
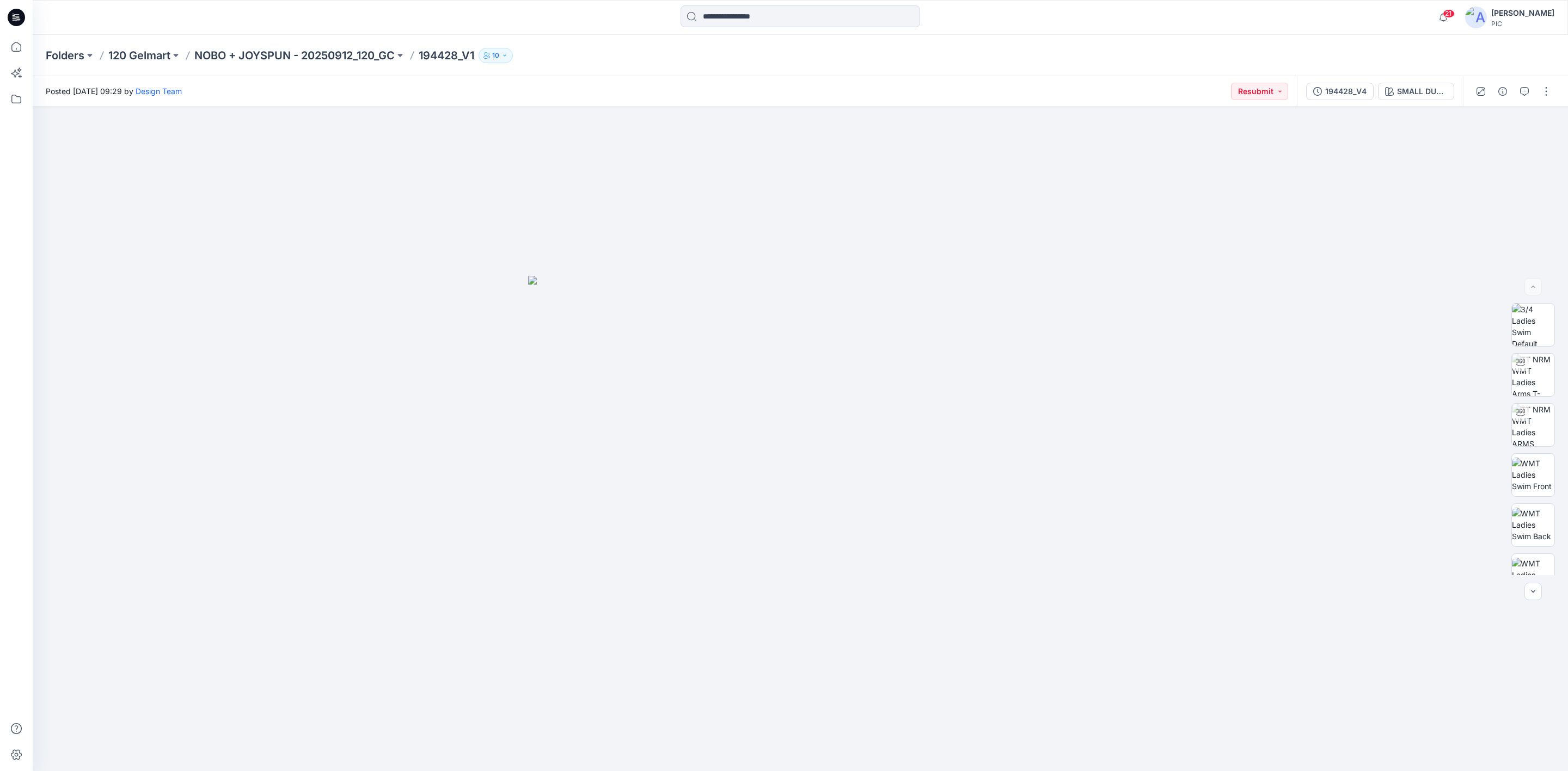
drag, startPoint x: 270, startPoint y: 50, endPoint x: 386, endPoint y: 5, distance: 124.4
click at [270, 50] on p "NOBO + JOYSPUN - 20250912_120_GC" at bounding box center [295, 55] width 201 height 15
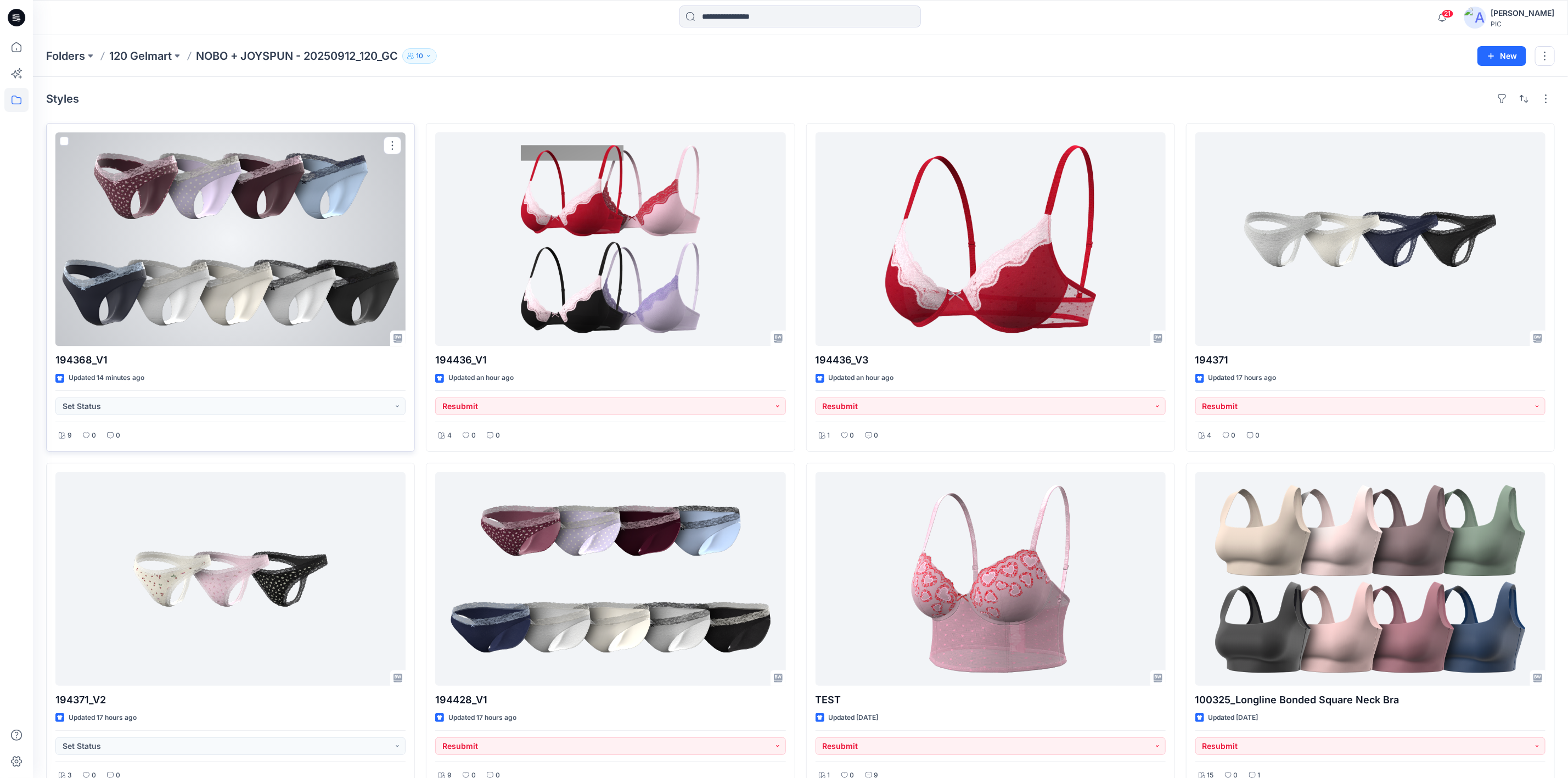
click at [250, 248] on div at bounding box center [230, 238] width 350 height 213
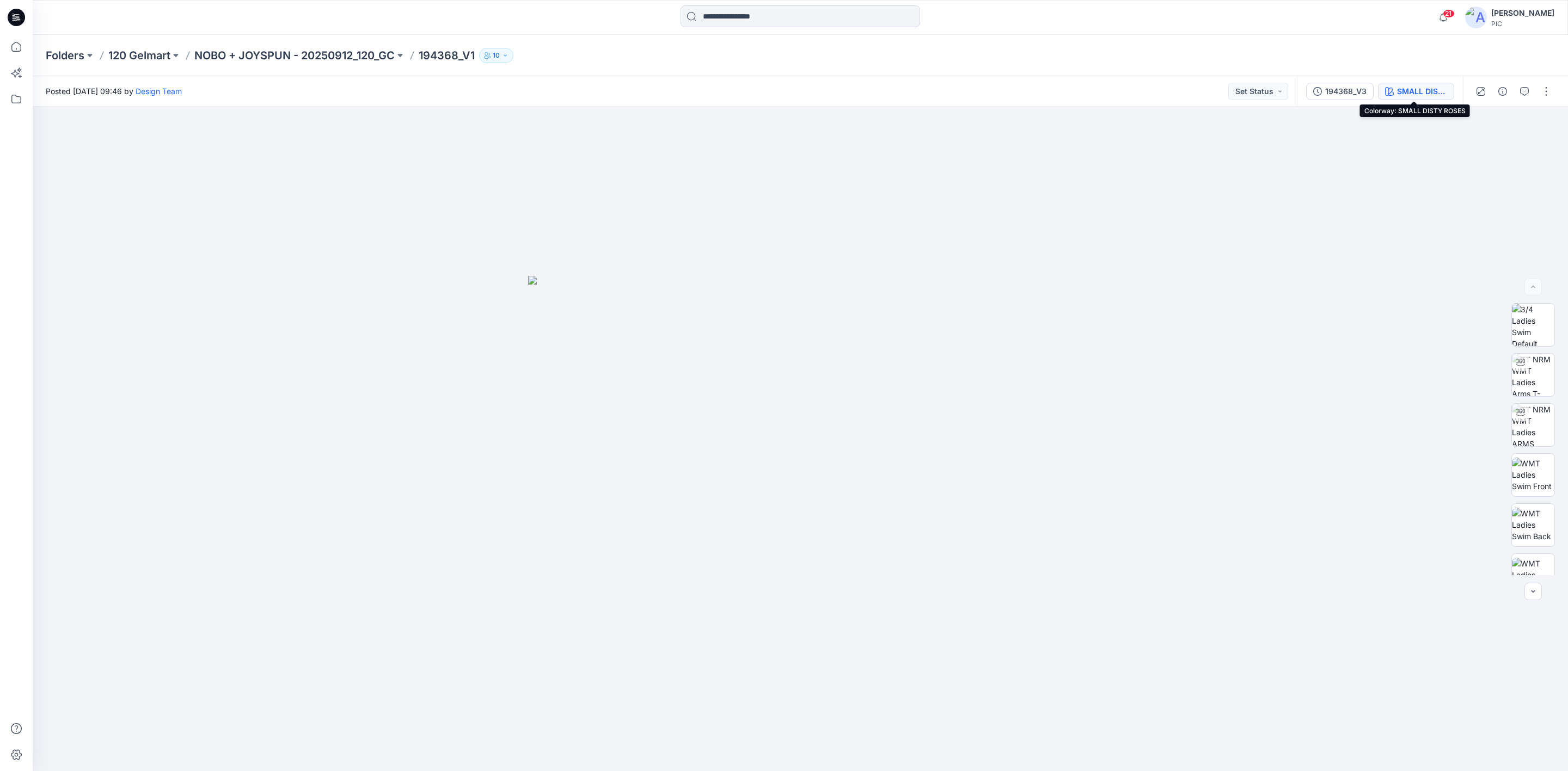
click at [1393, 90] on button "SMALL DISTY ROSES" at bounding box center [1416, 91] width 76 height 18
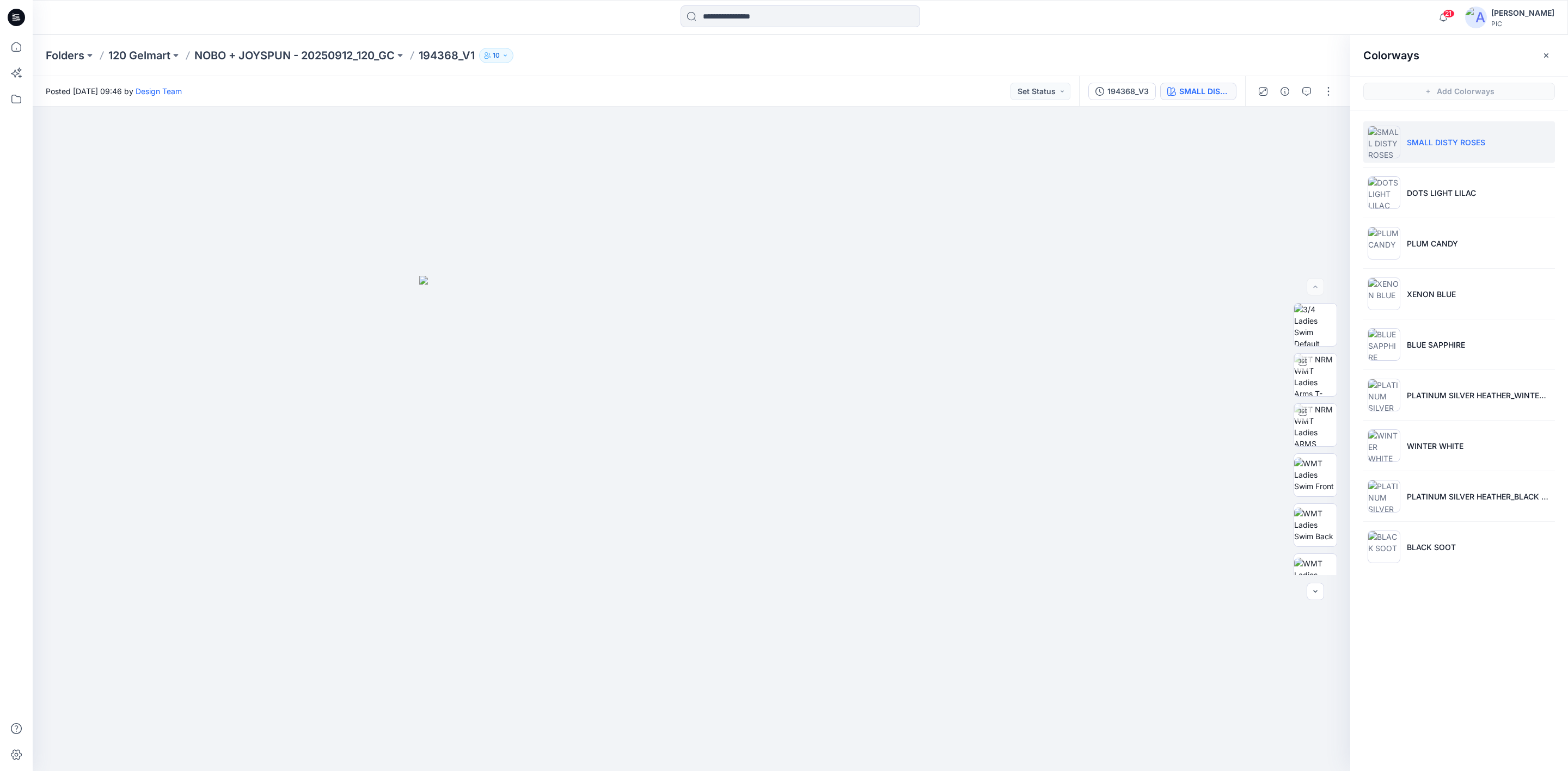
click at [1432, 146] on p "SMALL DISTY ROSES" at bounding box center [1446, 143] width 79 height 12
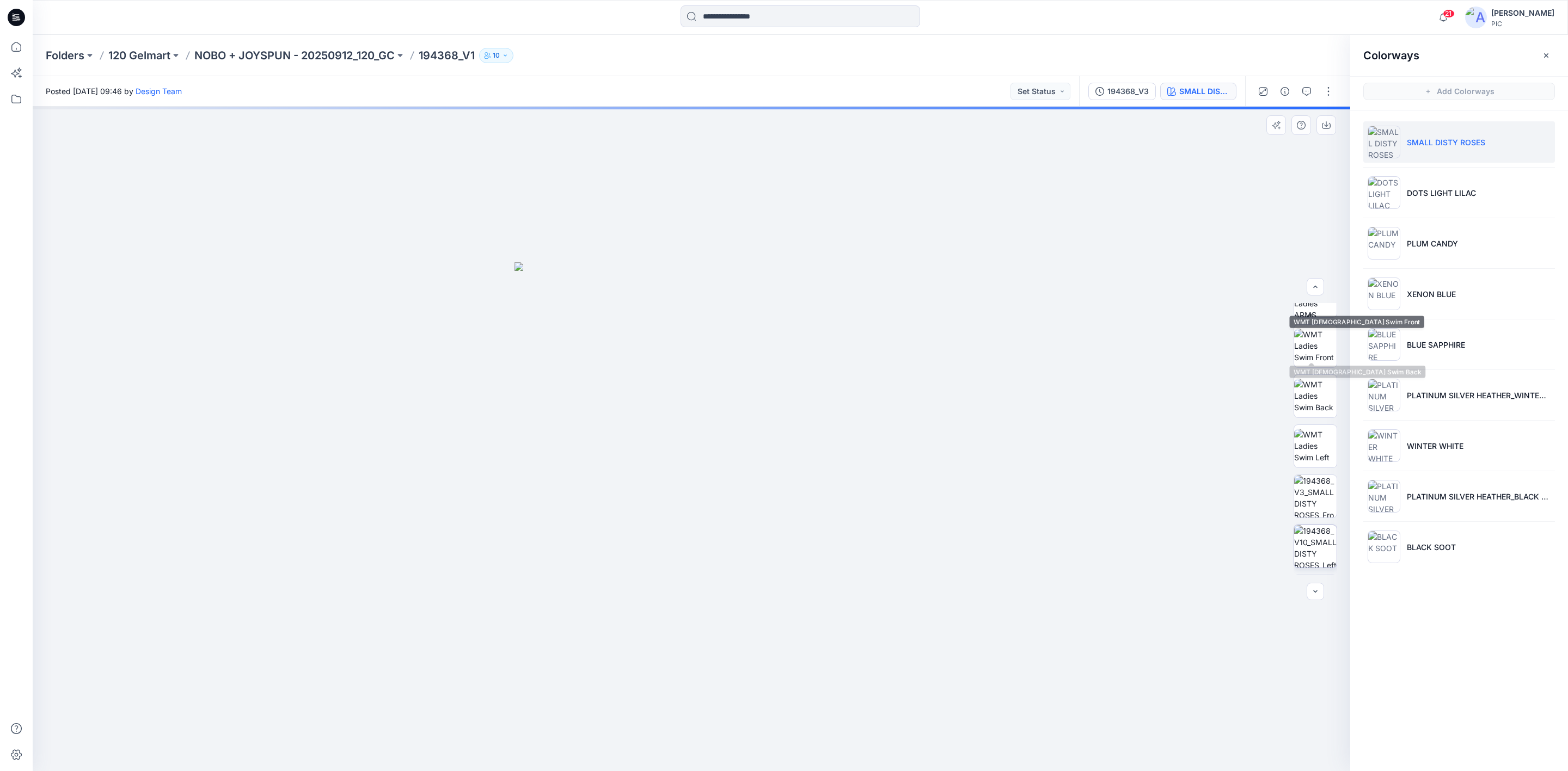
scroll to position [222, 0]
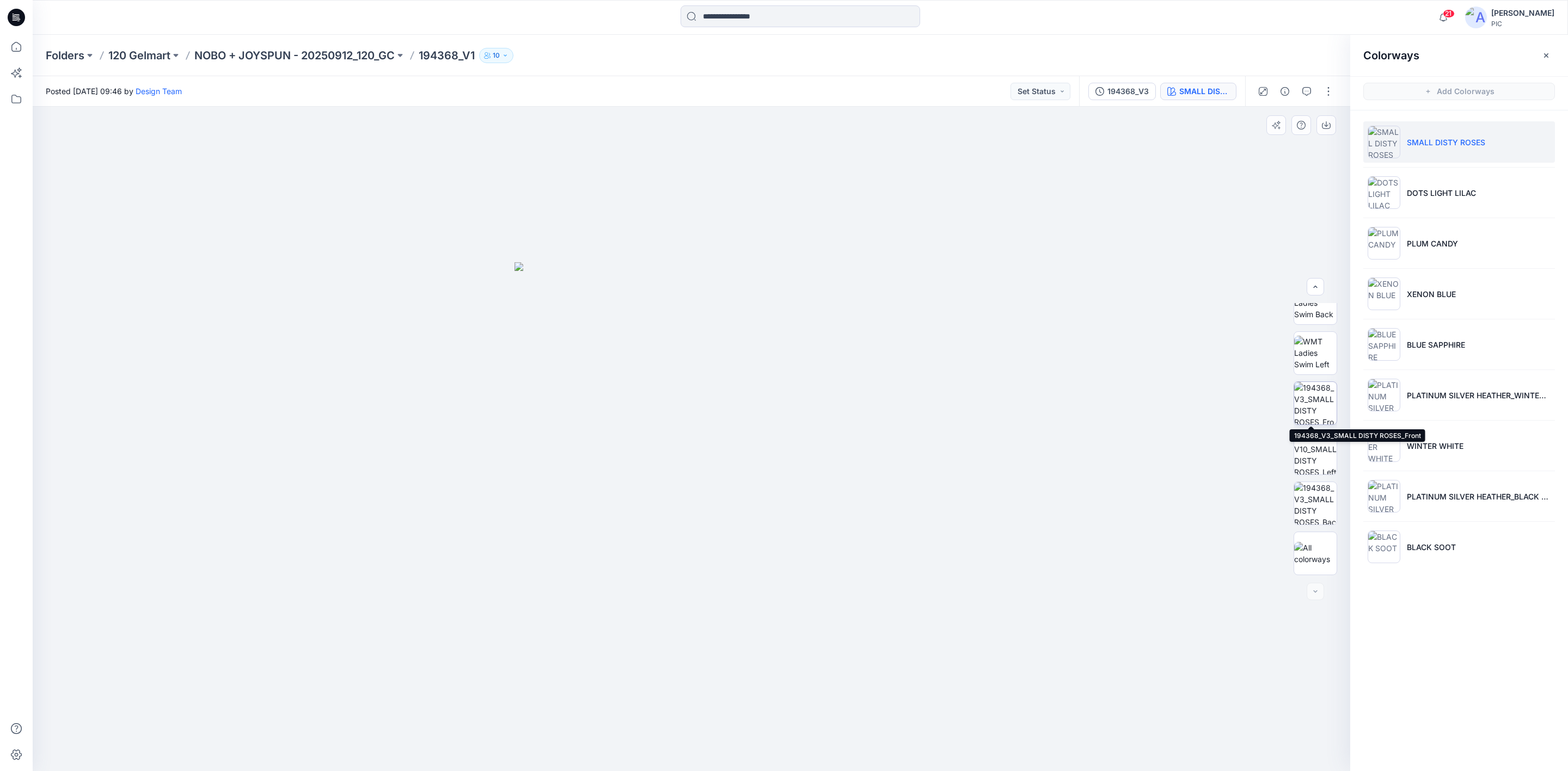
click at [1304, 394] on img at bounding box center [1315, 403] width 42 height 42
drag, startPoint x: 710, startPoint y: 297, endPoint x: 714, endPoint y: 254, distance: 43.2
click at [704, 205] on img at bounding box center [692, 255] width 1219 height 1035
drag, startPoint x: 749, startPoint y: 517, endPoint x: 744, endPoint y: 304, distance: 213.1
click at [744, 304] on img at bounding box center [687, 68] width 1456 height 1407
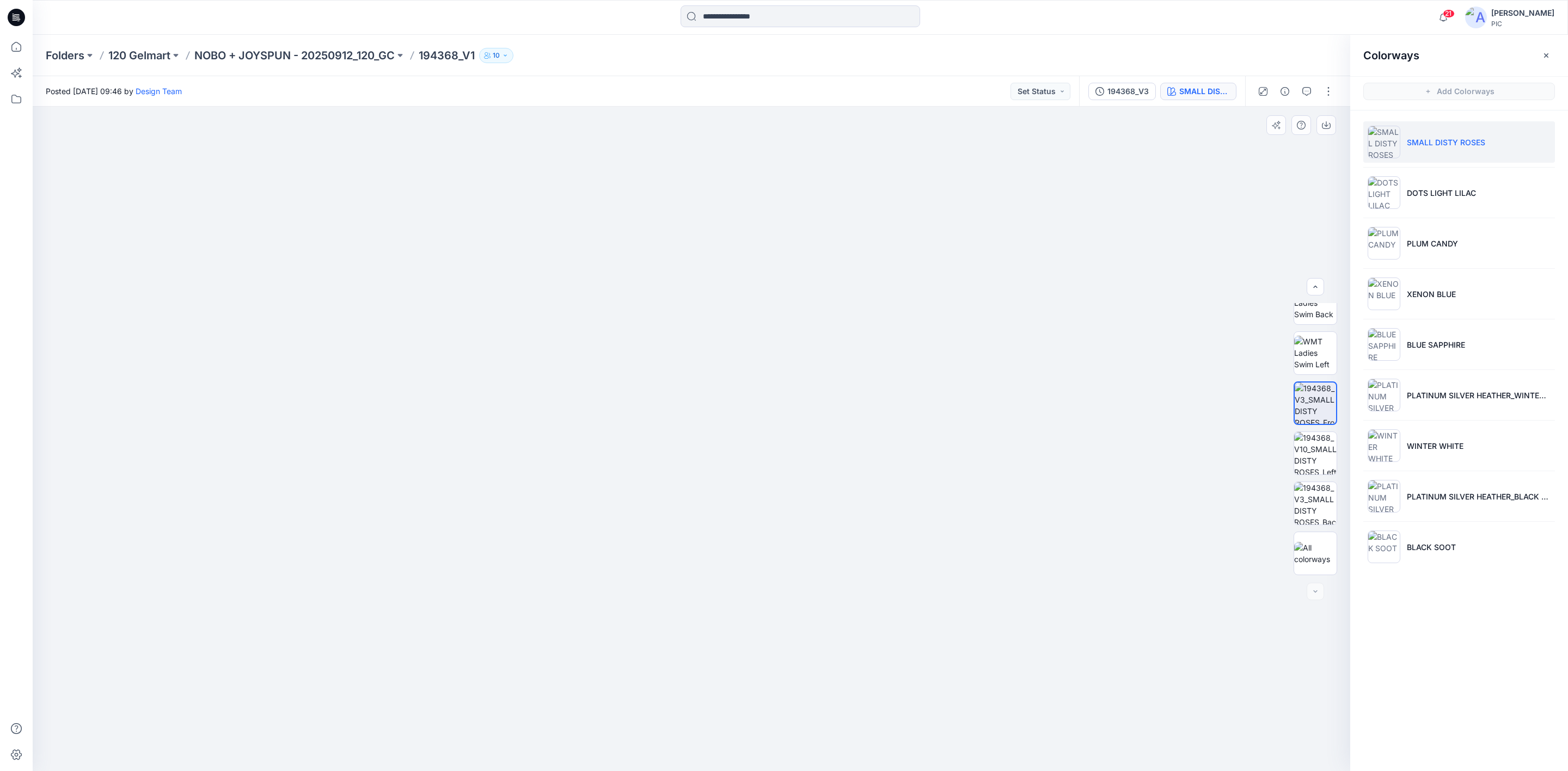
drag, startPoint x: 721, startPoint y: 267, endPoint x: 732, endPoint y: 352, distance: 85.7
click at [732, 352] on img at bounding box center [687, 32] width 1634 height 1477
drag, startPoint x: 749, startPoint y: 511, endPoint x: 735, endPoint y: 622, distance: 111.9
click at [735, 622] on img at bounding box center [692, 301] width 1080 height 940
drag, startPoint x: 737, startPoint y: 345, endPoint x: 757, endPoint y: 559, distance: 214.9
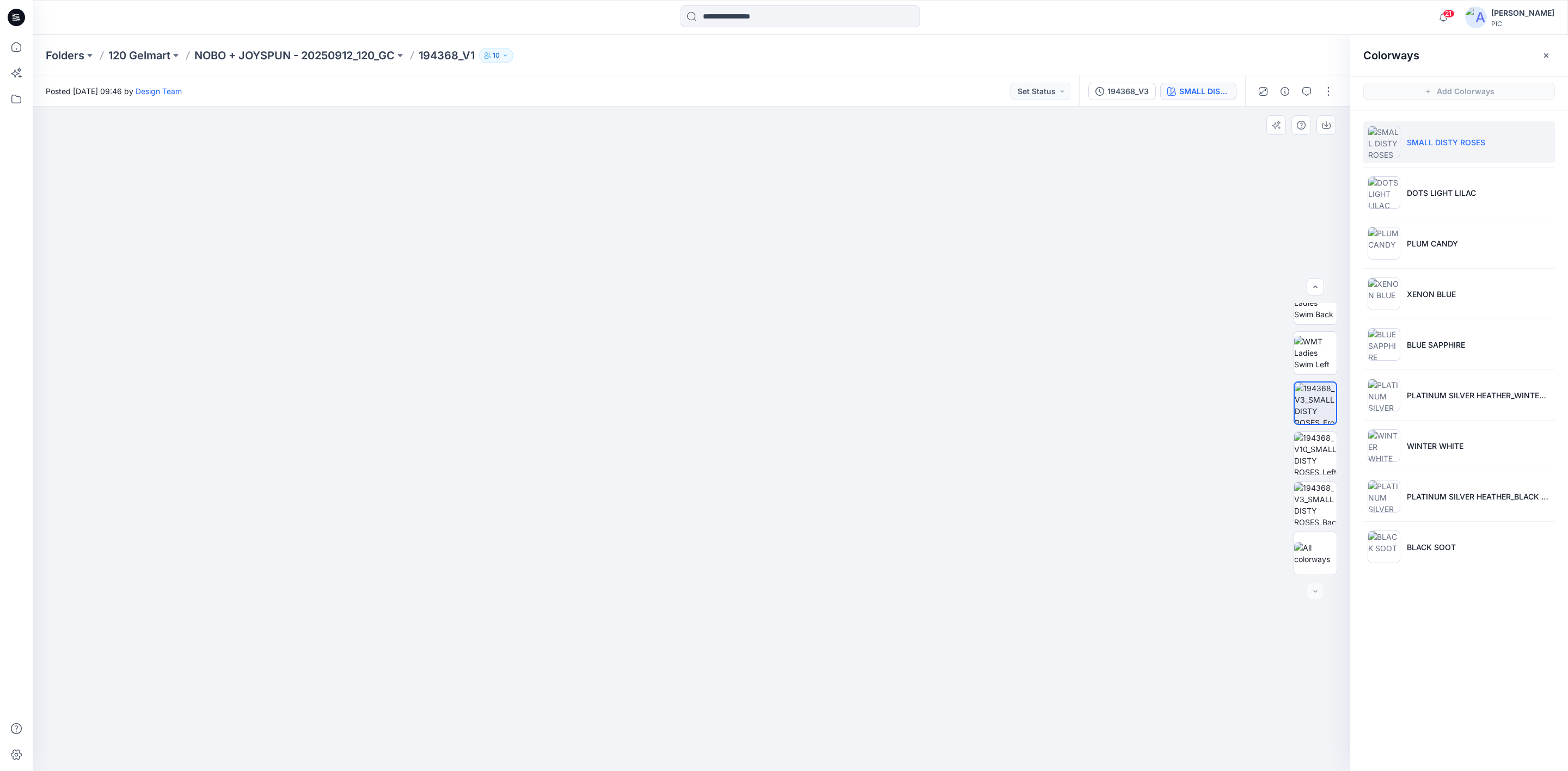
click at [757, 559] on img at bounding box center [692, 404] width 1159 height 736
drag, startPoint x: 718, startPoint y: 542, endPoint x: 734, endPoint y: 479, distance: 65.0
click at [732, 481] on img at bounding box center [692, 402] width 1159 height 739
drag, startPoint x: 725, startPoint y: 487, endPoint x: 741, endPoint y: 278, distance: 209.6
click at [739, 278] on img at bounding box center [692, 368] width 1159 height 808
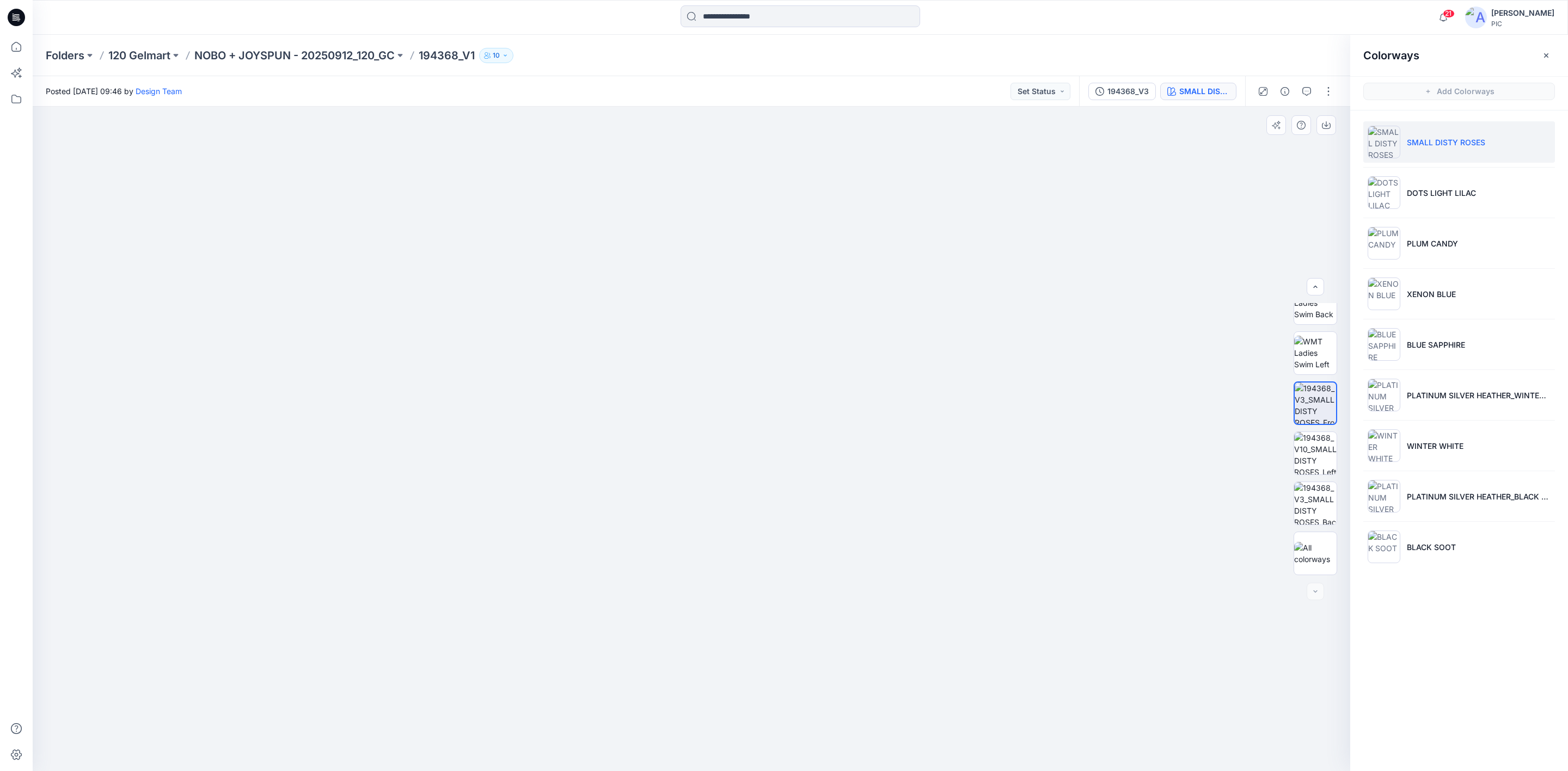
drag, startPoint x: 774, startPoint y: 440, endPoint x: 744, endPoint y: 449, distance: 31.3
click at [773, 322] on img at bounding box center [692, 266] width 1159 height 1011
click at [1426, 190] on p "DOTS LIGHT LILAC" at bounding box center [1441, 193] width 69 height 12
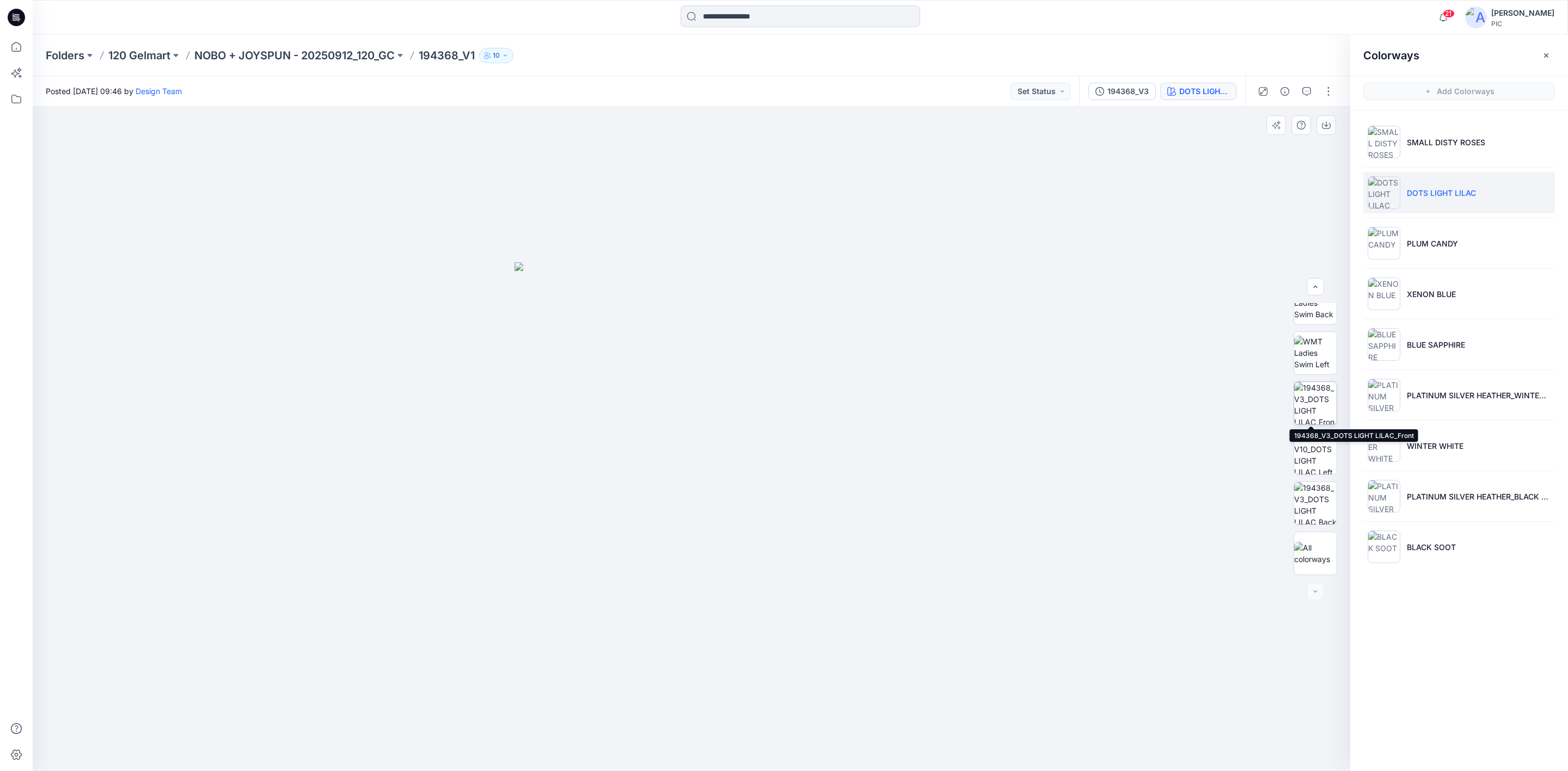
click at [1307, 394] on img at bounding box center [1315, 403] width 42 height 42
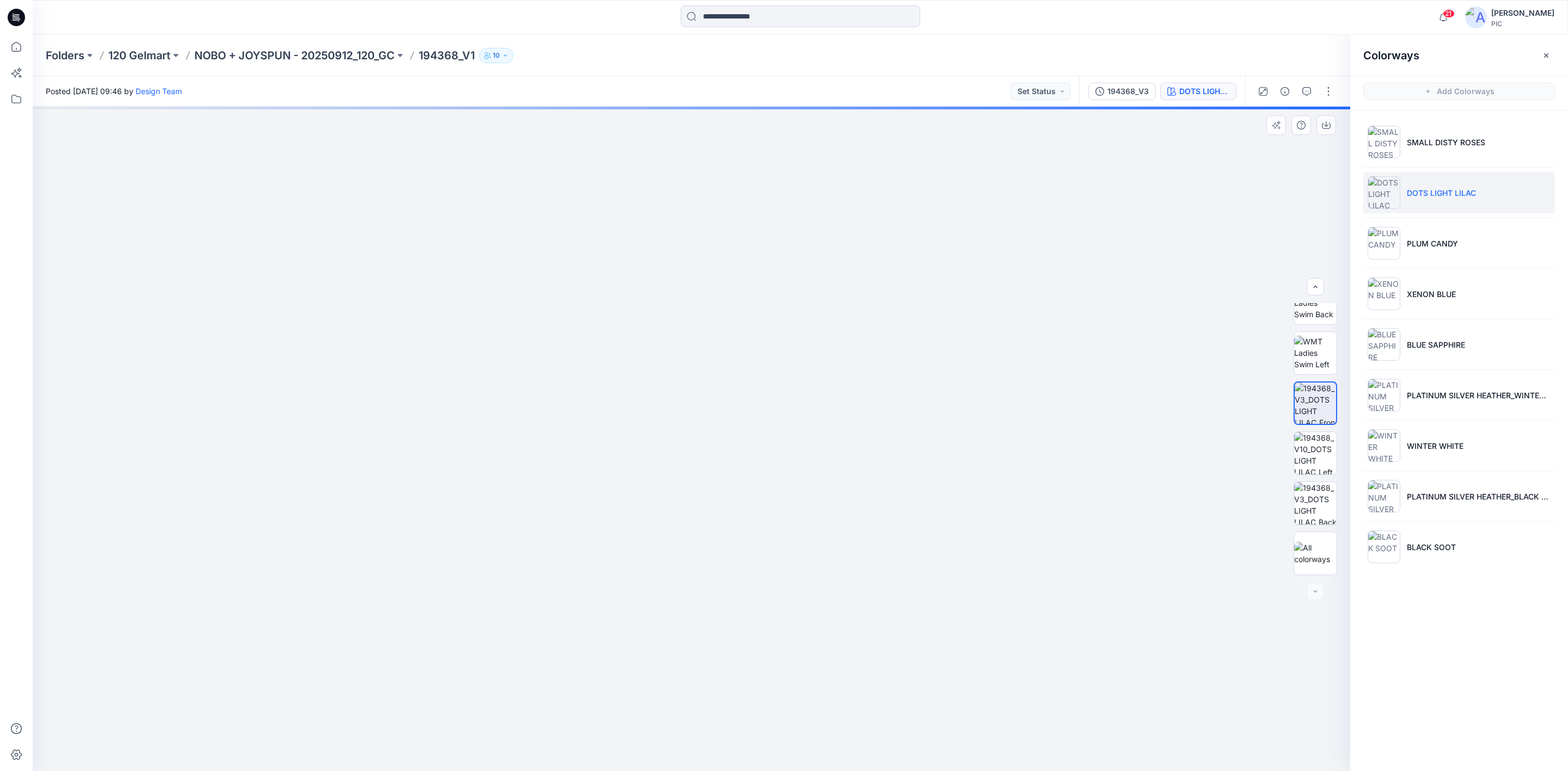
drag, startPoint x: 713, startPoint y: 623, endPoint x: 717, endPoint y: 444, distance: 179.0
click at [717, 444] on img at bounding box center [692, 320] width 1139 height 902
drag, startPoint x: 792, startPoint y: 255, endPoint x: 784, endPoint y: 376, distance: 121.3
click at [784, 376] on img at bounding box center [683, 74] width 1634 height 1394
click at [1419, 242] on p "PLUM CANDY" at bounding box center [1432, 244] width 51 height 12
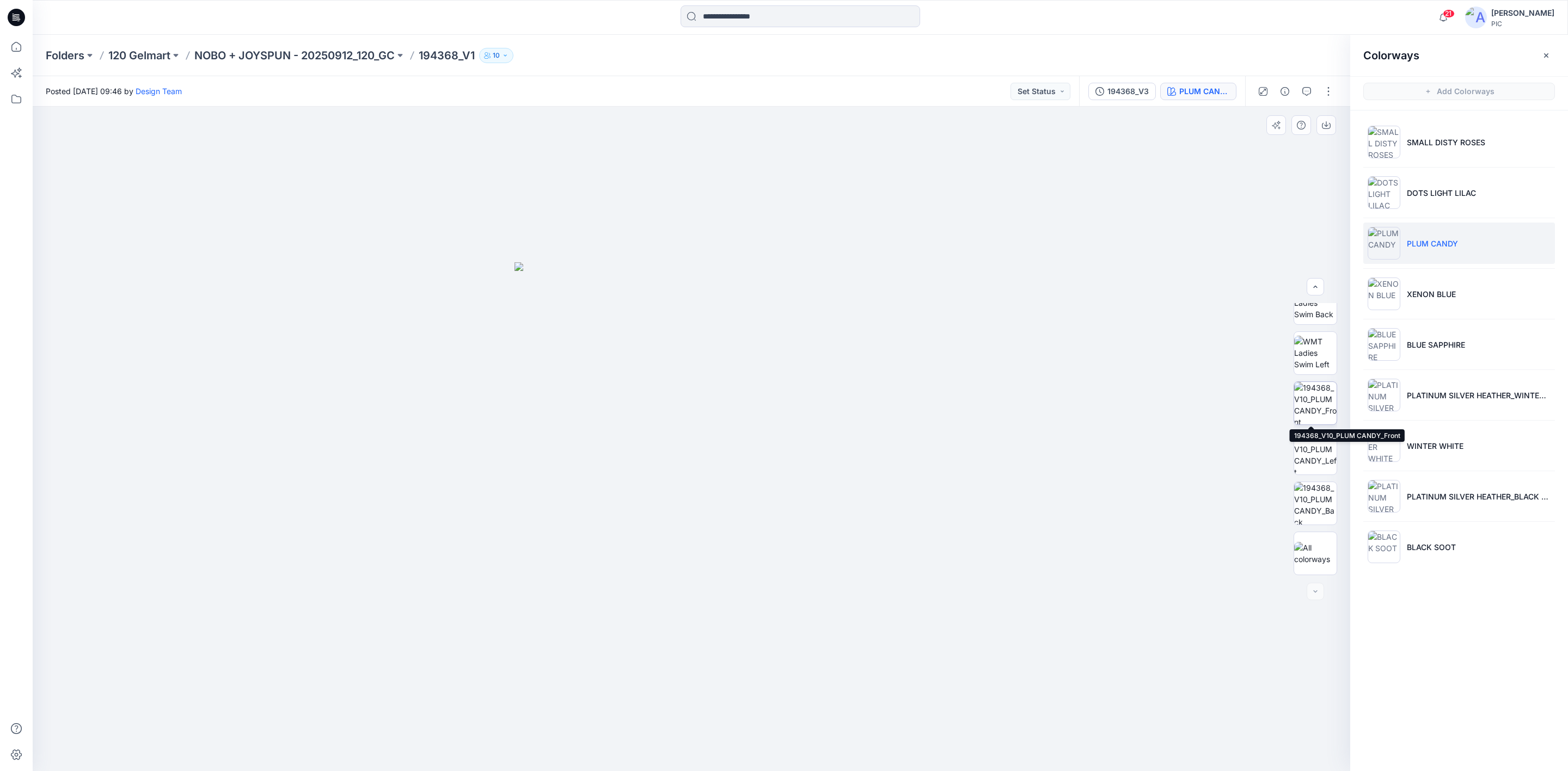
click at [1314, 401] on img at bounding box center [1315, 403] width 42 height 42
drag, startPoint x: 713, startPoint y: 563, endPoint x: 715, endPoint y: 511, distance: 52.0
click at [719, 504] on img at bounding box center [692, 267] width 1139 height 1006
click at [1393, 296] on img at bounding box center [1383, 293] width 32 height 32
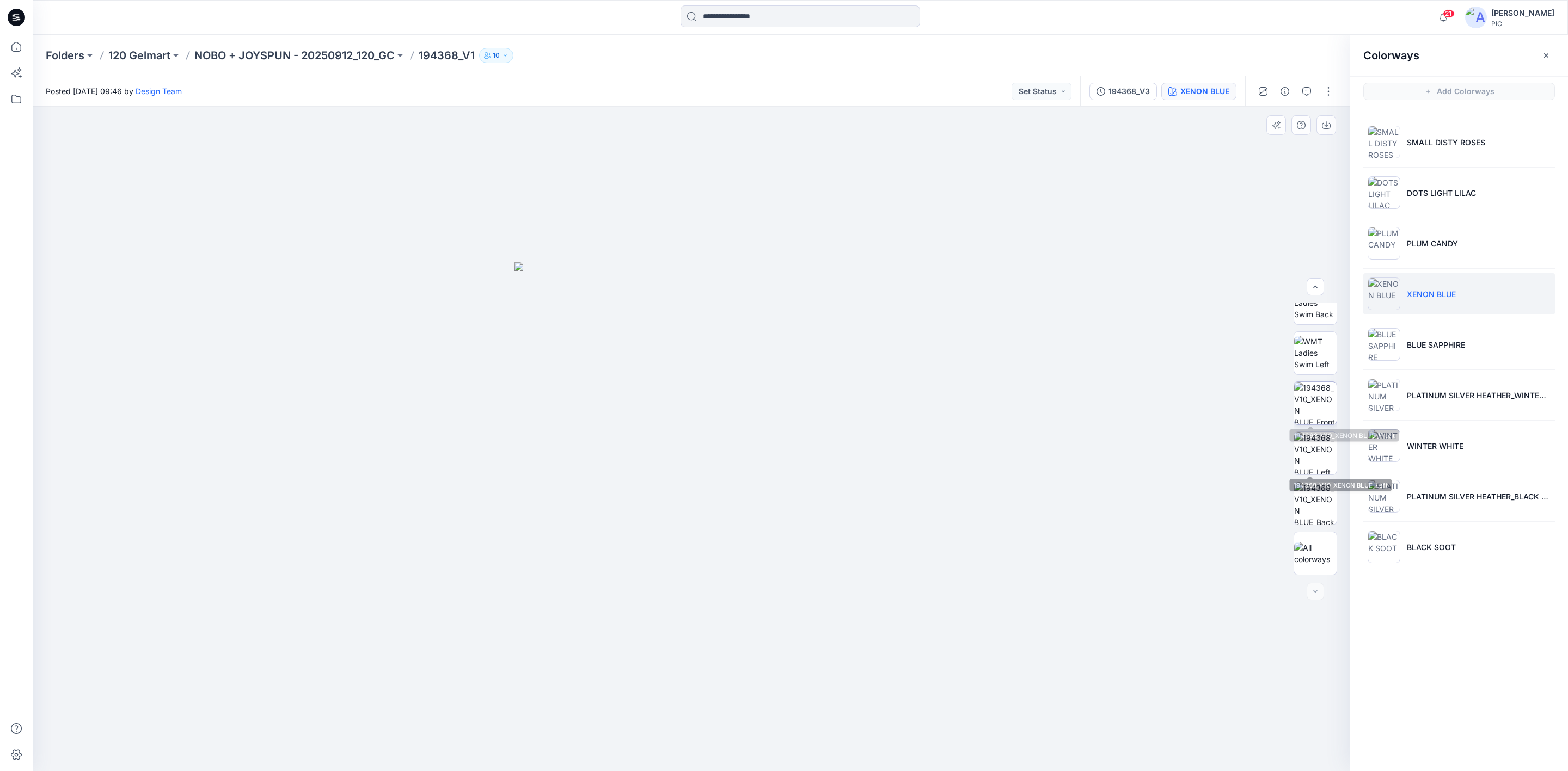
click at [1318, 414] on img at bounding box center [1315, 403] width 42 height 42
drag, startPoint x: 676, startPoint y: 570, endPoint x: 746, endPoint y: 320, distance: 259.6
click at [742, 320] on img at bounding box center [720, 128] width 1376 height 1287
drag, startPoint x: 865, startPoint y: 312, endPoint x: 714, endPoint y: 385, distance: 167.7
click at [714, 385] on img at bounding box center [698, 52] width 1634 height 1440
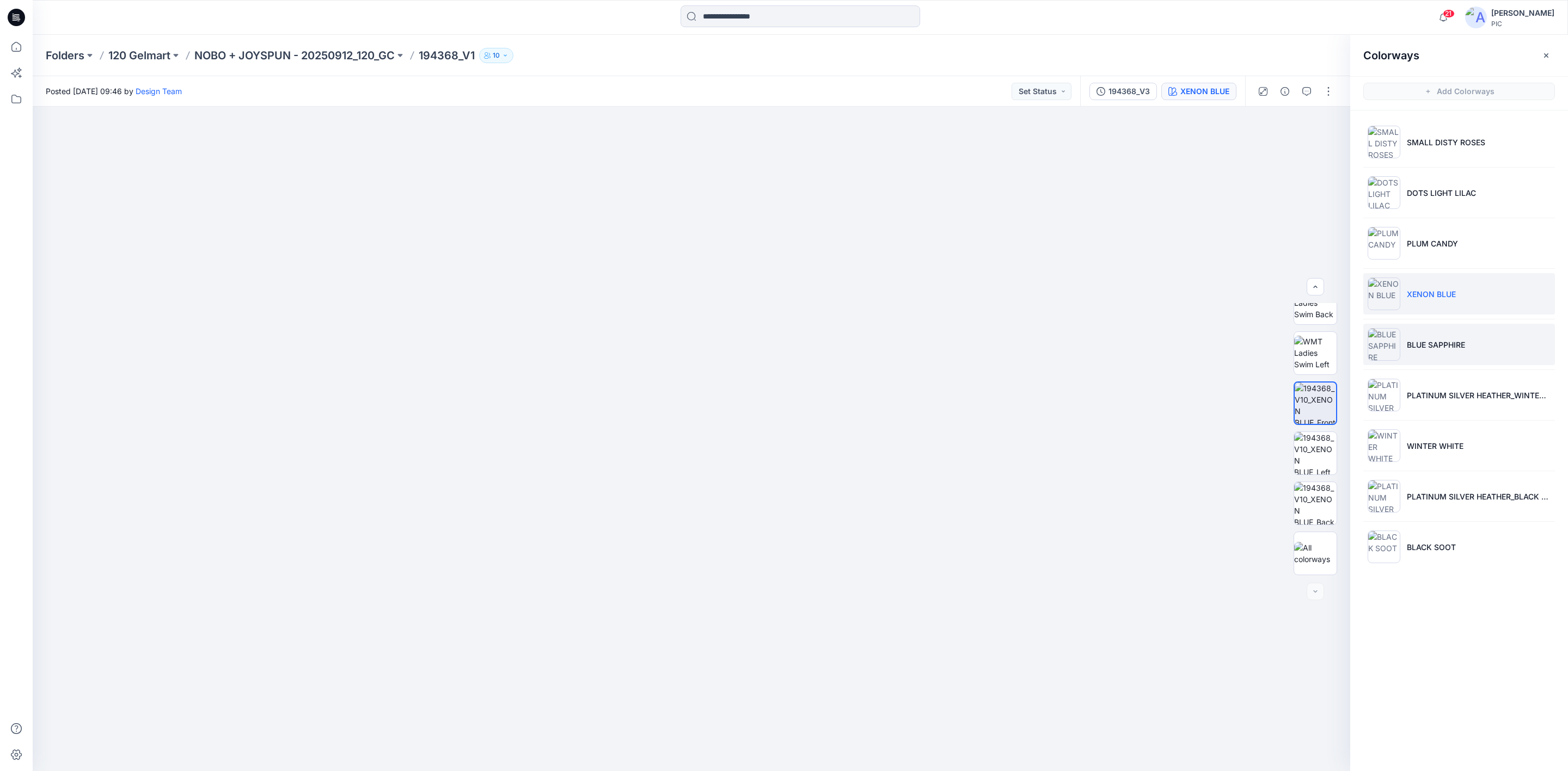
click at [1436, 343] on p "BLUE SAPPHIRE" at bounding box center [1435, 345] width 58 height 12
click at [1318, 395] on img at bounding box center [1315, 403] width 42 height 42
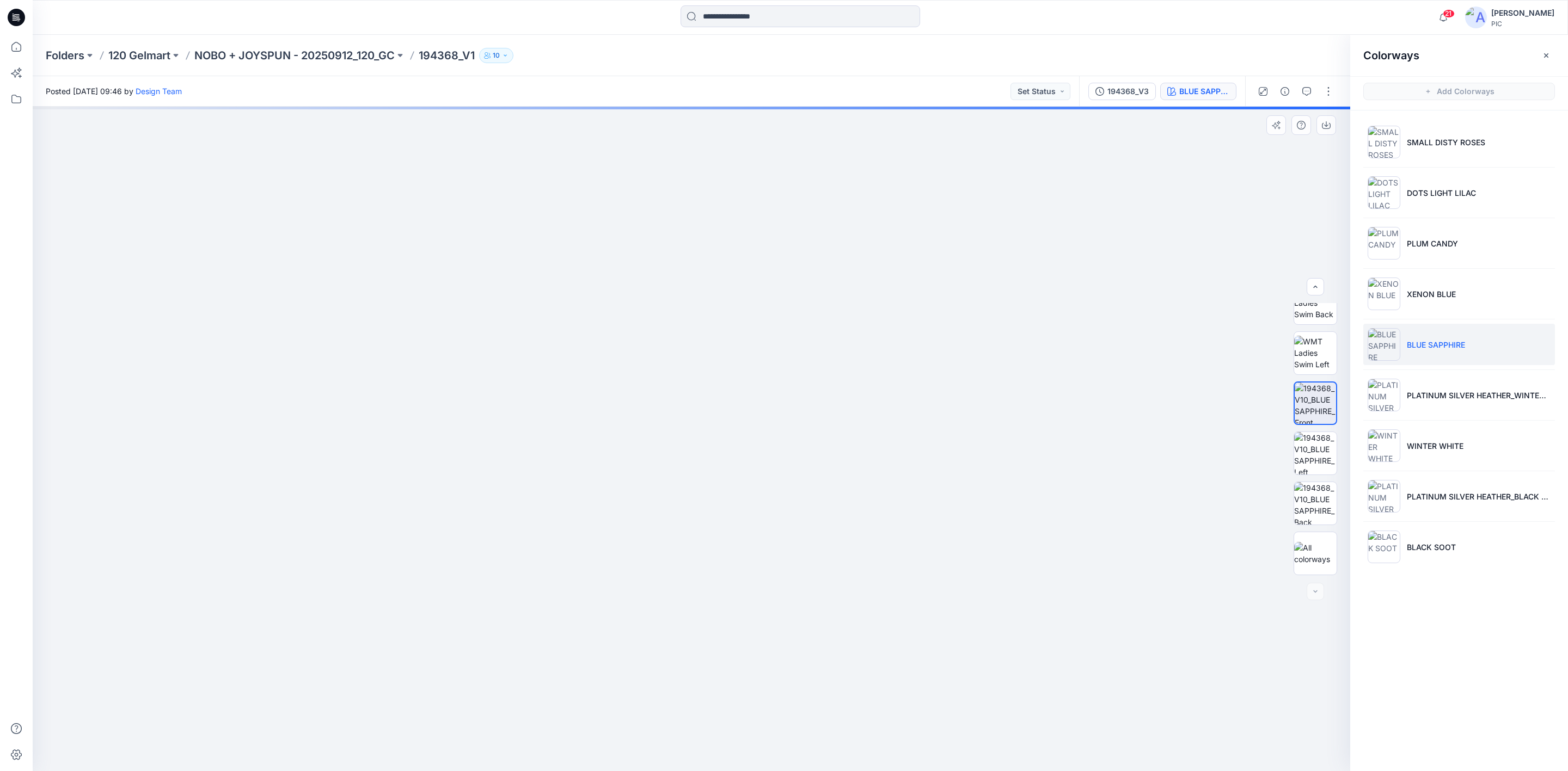
drag, startPoint x: 725, startPoint y: 435, endPoint x: 739, endPoint y: 401, distance: 36.8
click at [724, 395] on img at bounding box center [692, 263] width 1139 height 1018
drag, startPoint x: 775, startPoint y: 309, endPoint x: 747, endPoint y: 511, distance: 203.9
click at [747, 511] on img at bounding box center [692, 80] width 1535 height 1383
click at [1427, 401] on p "PLATINUM SILVER HEATHER_WINTER WHITE" at bounding box center [1478, 395] width 144 height 12
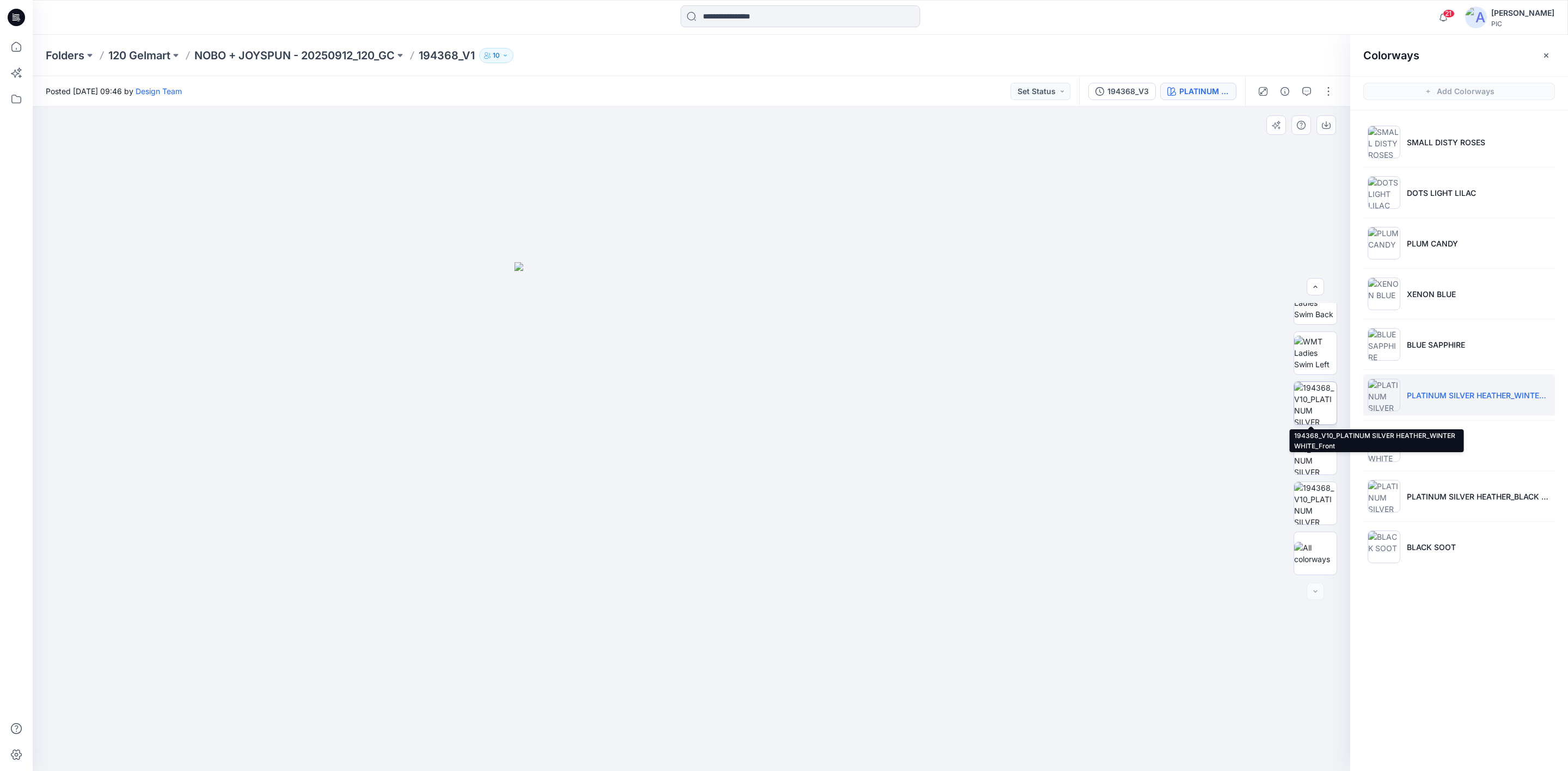
click at [1312, 401] on img at bounding box center [1315, 403] width 42 height 42
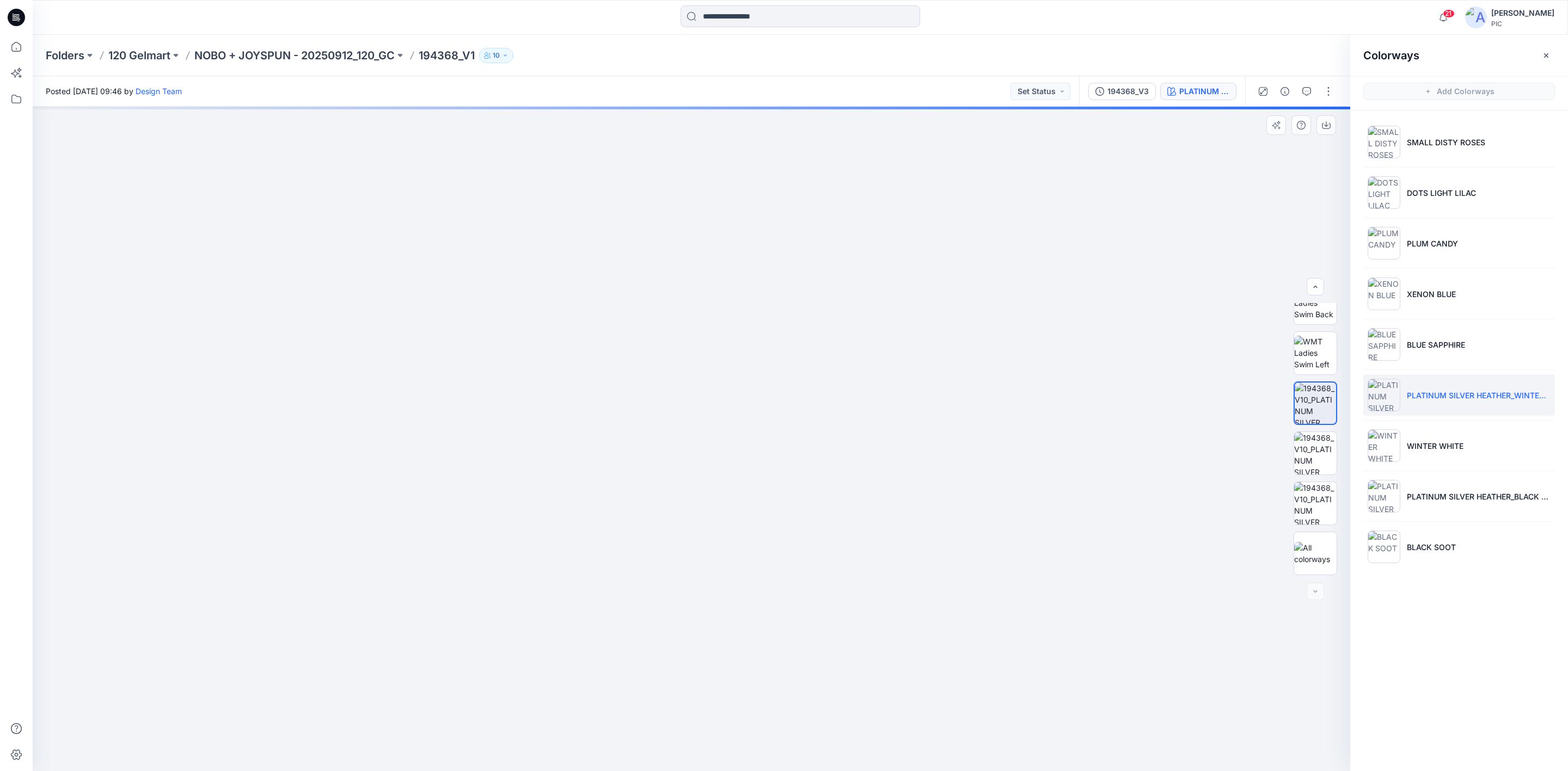
drag, startPoint x: 680, startPoint y: 599, endPoint x: 705, endPoint y: 348, distance: 252.2
click at [703, 351] on img at bounding box center [695, 245] width 1376 height 1052
click at [1426, 462] on li "WINTER WHITE" at bounding box center [1459, 445] width 192 height 41
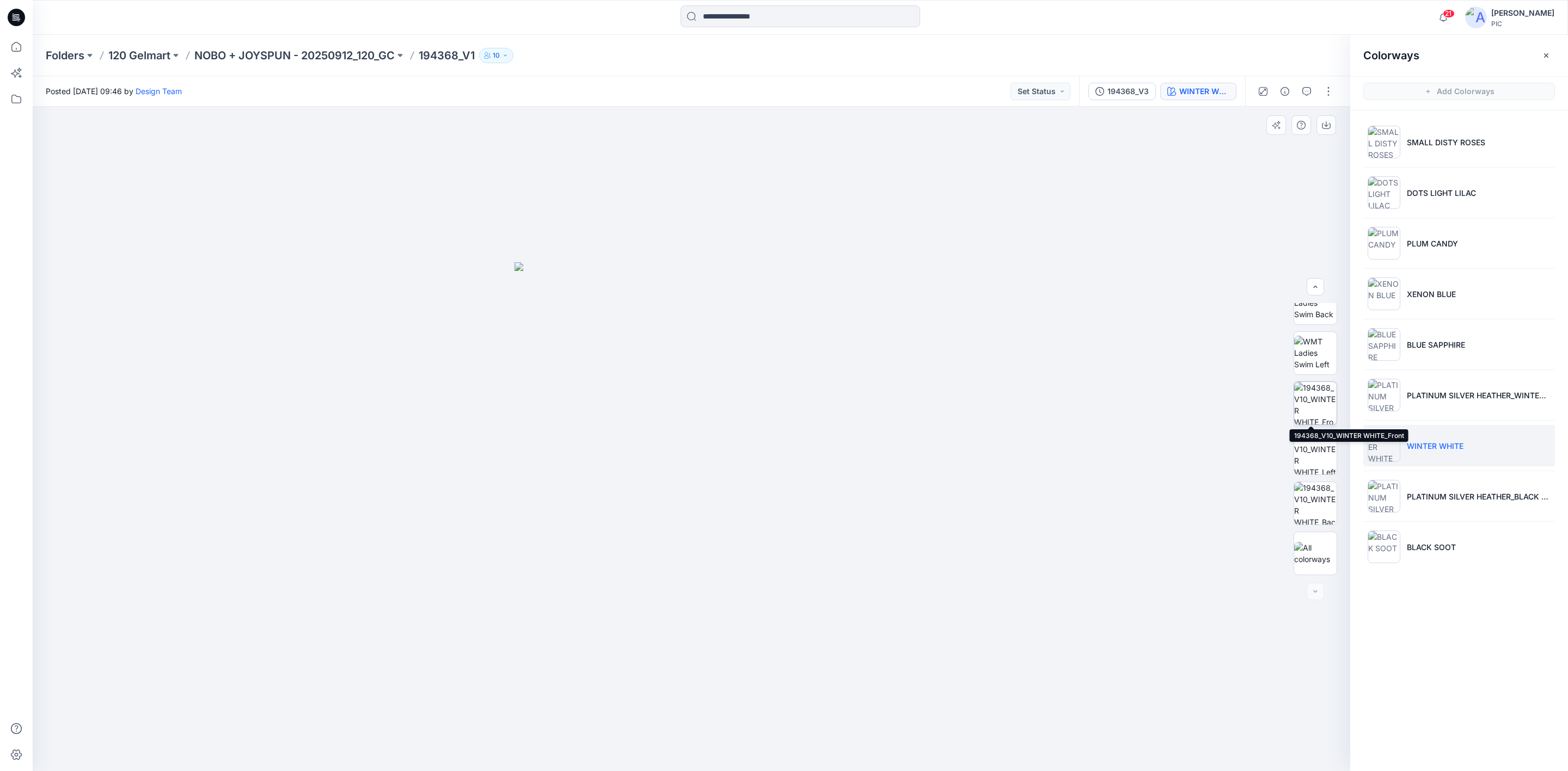
click at [1316, 411] on img at bounding box center [1315, 403] width 42 height 42
drag, startPoint x: 680, startPoint y: 565, endPoint x: 690, endPoint y: 301, distance: 264.2
click at [723, 222] on img at bounding box center [692, 127] width 1297 height 1288
drag, startPoint x: 785, startPoint y: 256, endPoint x: 752, endPoint y: 496, distance: 242.3
click at [754, 484] on img at bounding box center [665, 57] width 1634 height 1429
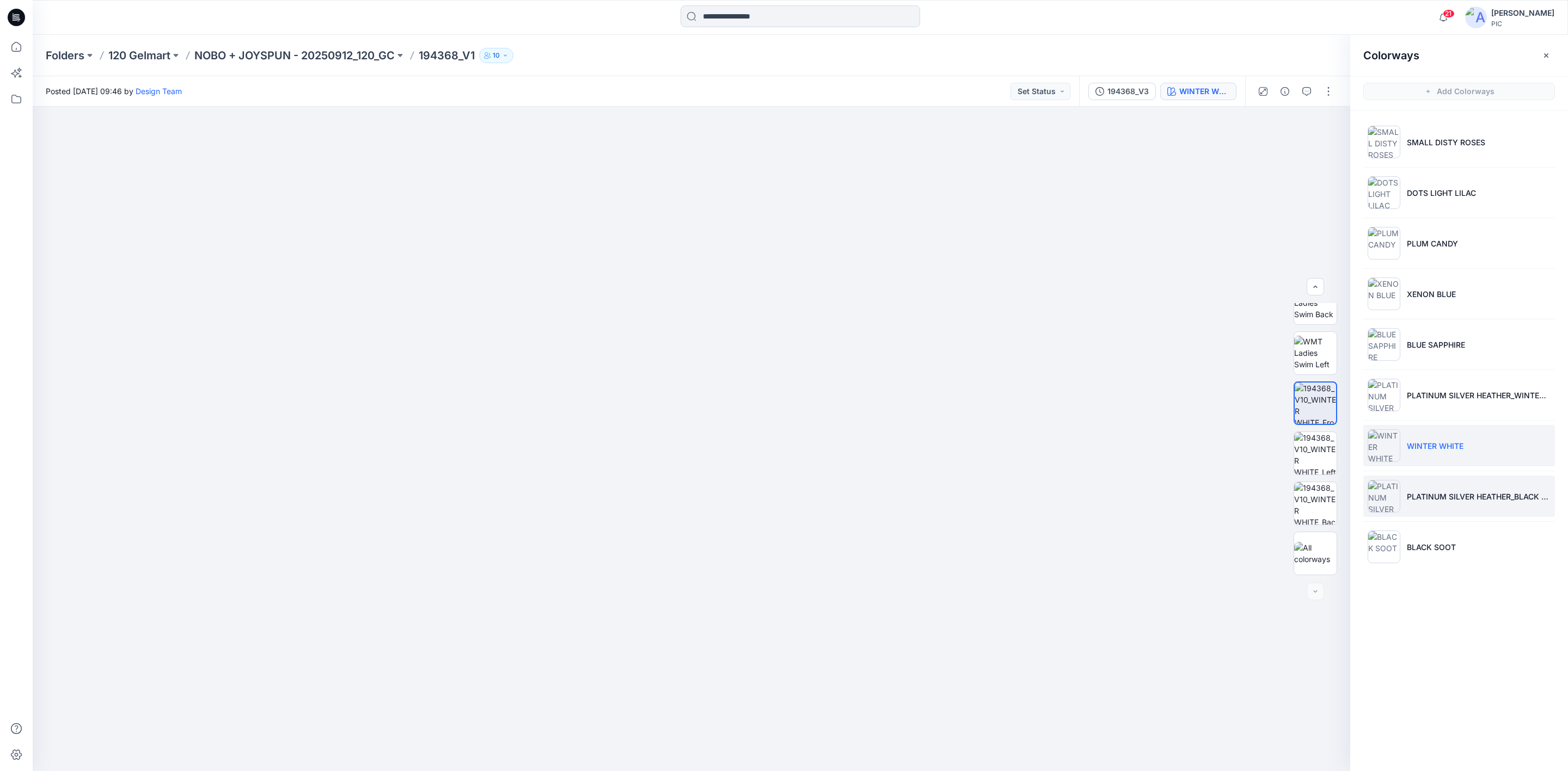
click at [1399, 496] on li "PLATINUM SILVER HEATHER_BLACK SOOT" at bounding box center [1459, 497] width 192 height 41
click at [1312, 404] on img at bounding box center [1315, 403] width 42 height 42
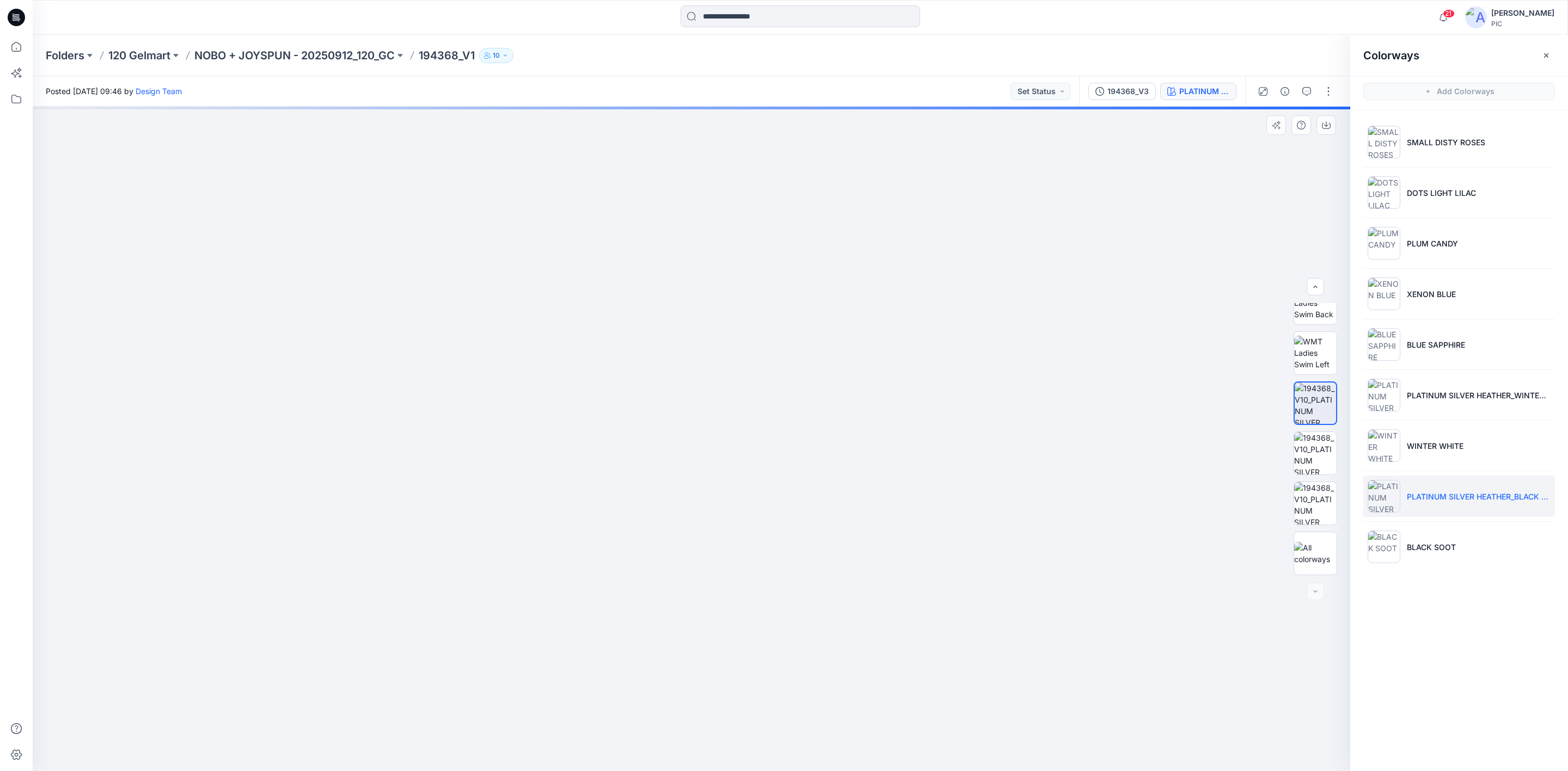
drag, startPoint x: 615, startPoint y: 277, endPoint x: 694, endPoint y: 479, distance: 216.9
click at [694, 480] on img at bounding box center [692, 421] width 1139 height 700
drag, startPoint x: 670, startPoint y: 320, endPoint x: 671, endPoint y: 353, distance: 33.0
click at [671, 353] on img at bounding box center [692, 439] width 665 height 665
drag, startPoint x: 746, startPoint y: 262, endPoint x: 766, endPoint y: 644, distance: 382.5
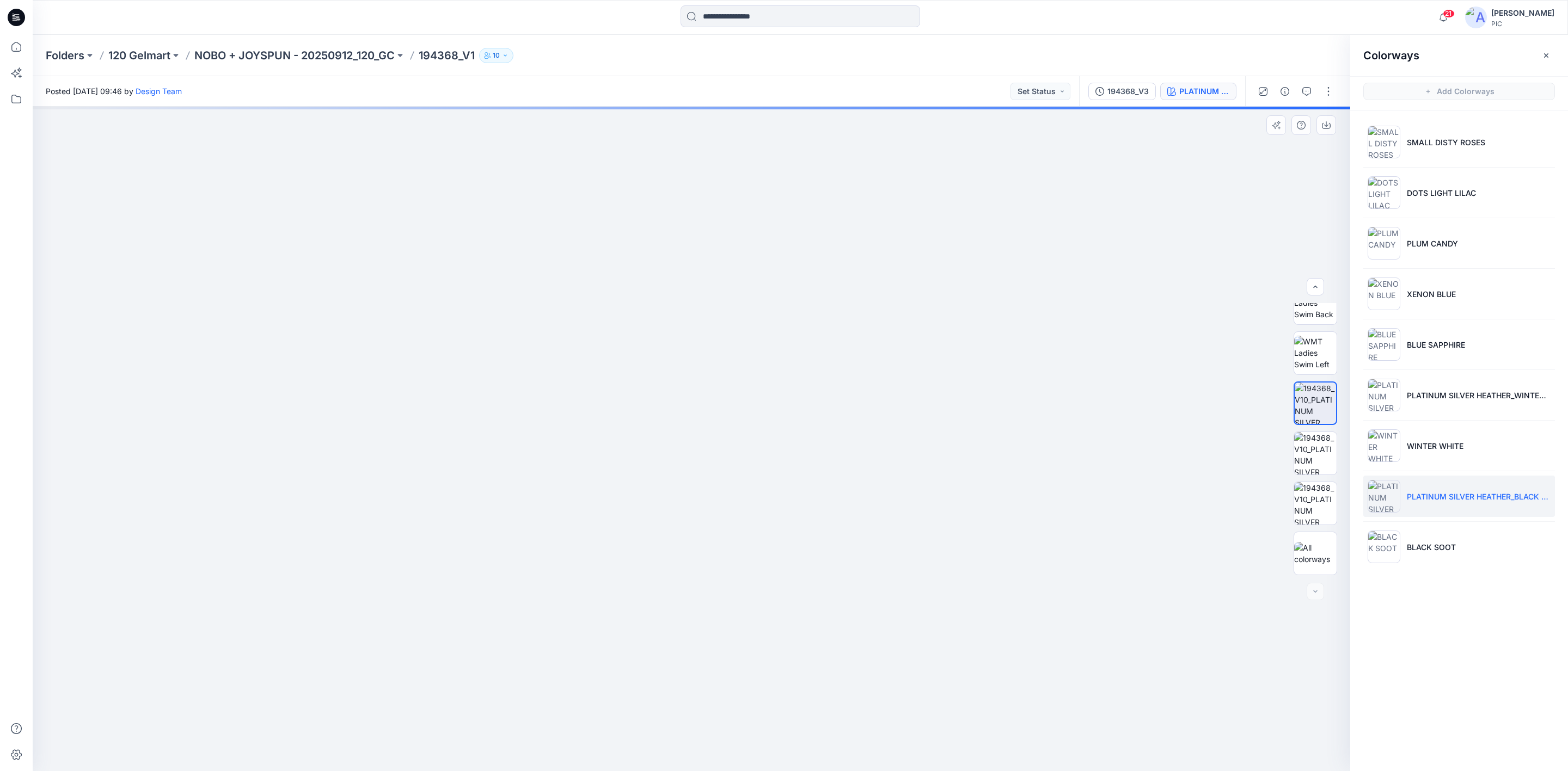
click at [766, 644] on img at bounding box center [692, 392] width 1139 height 758
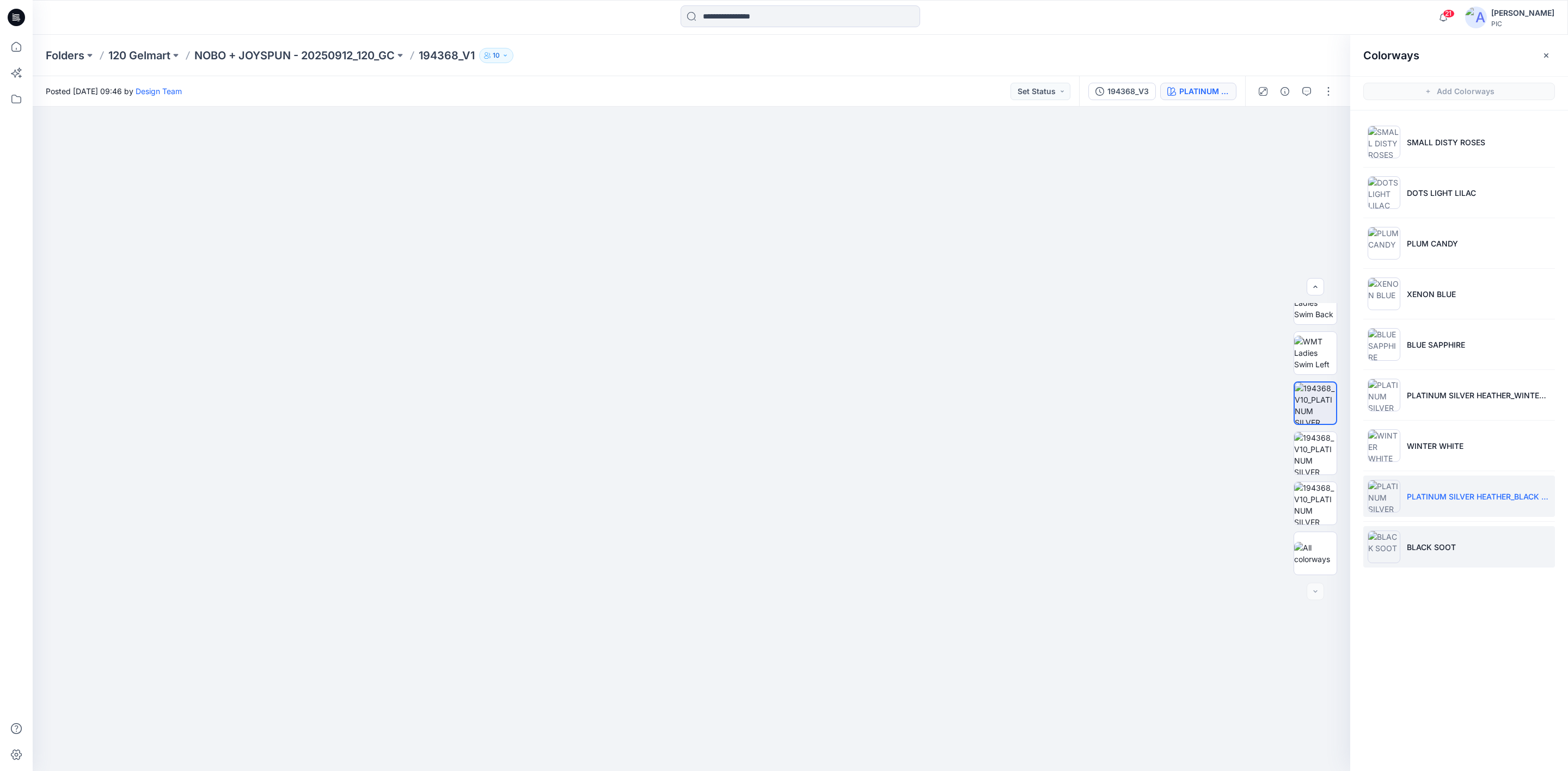
click at [1376, 536] on img at bounding box center [1383, 547] width 32 height 32
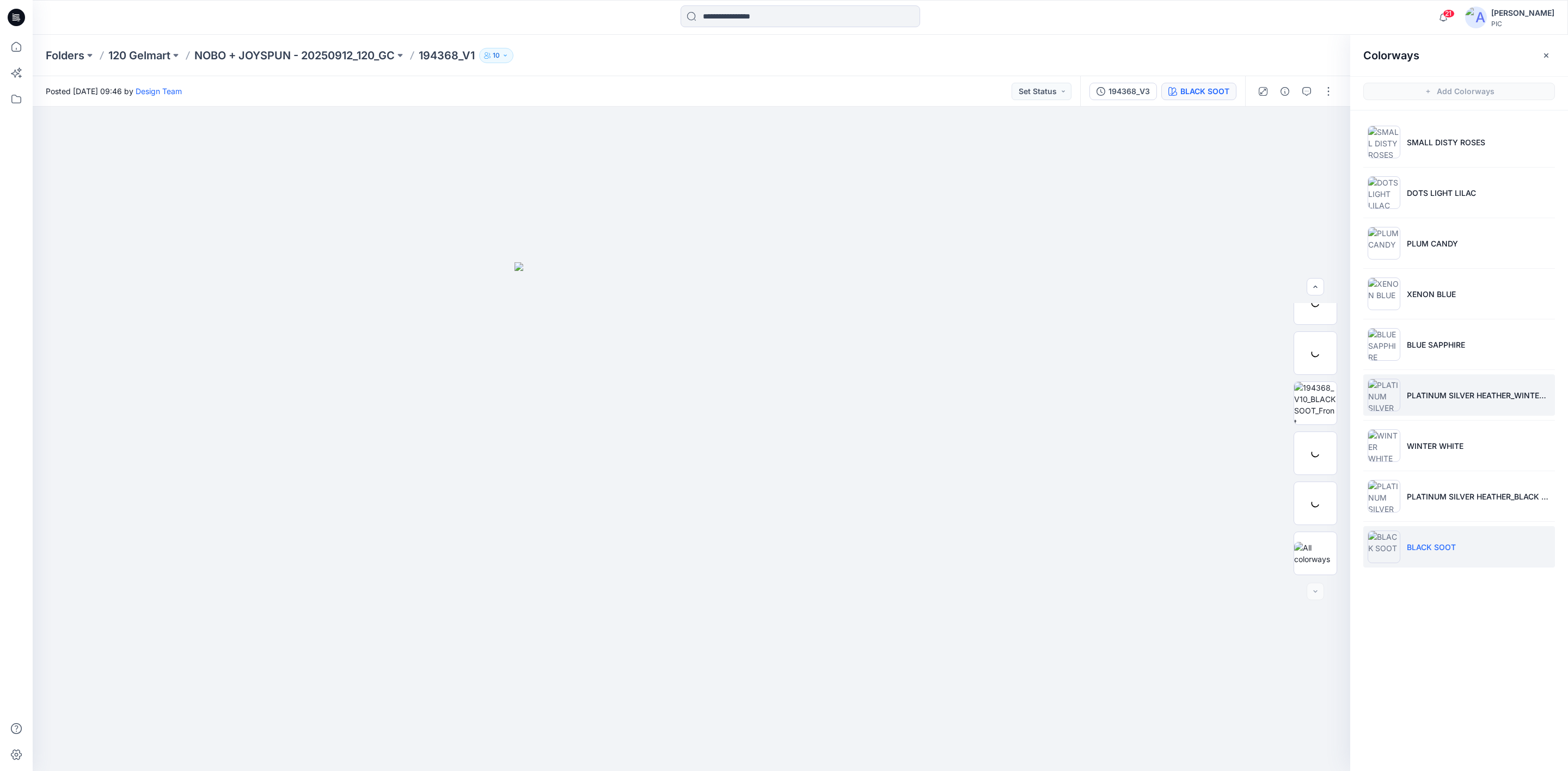
click at [1394, 398] on img at bounding box center [1383, 394] width 32 height 32
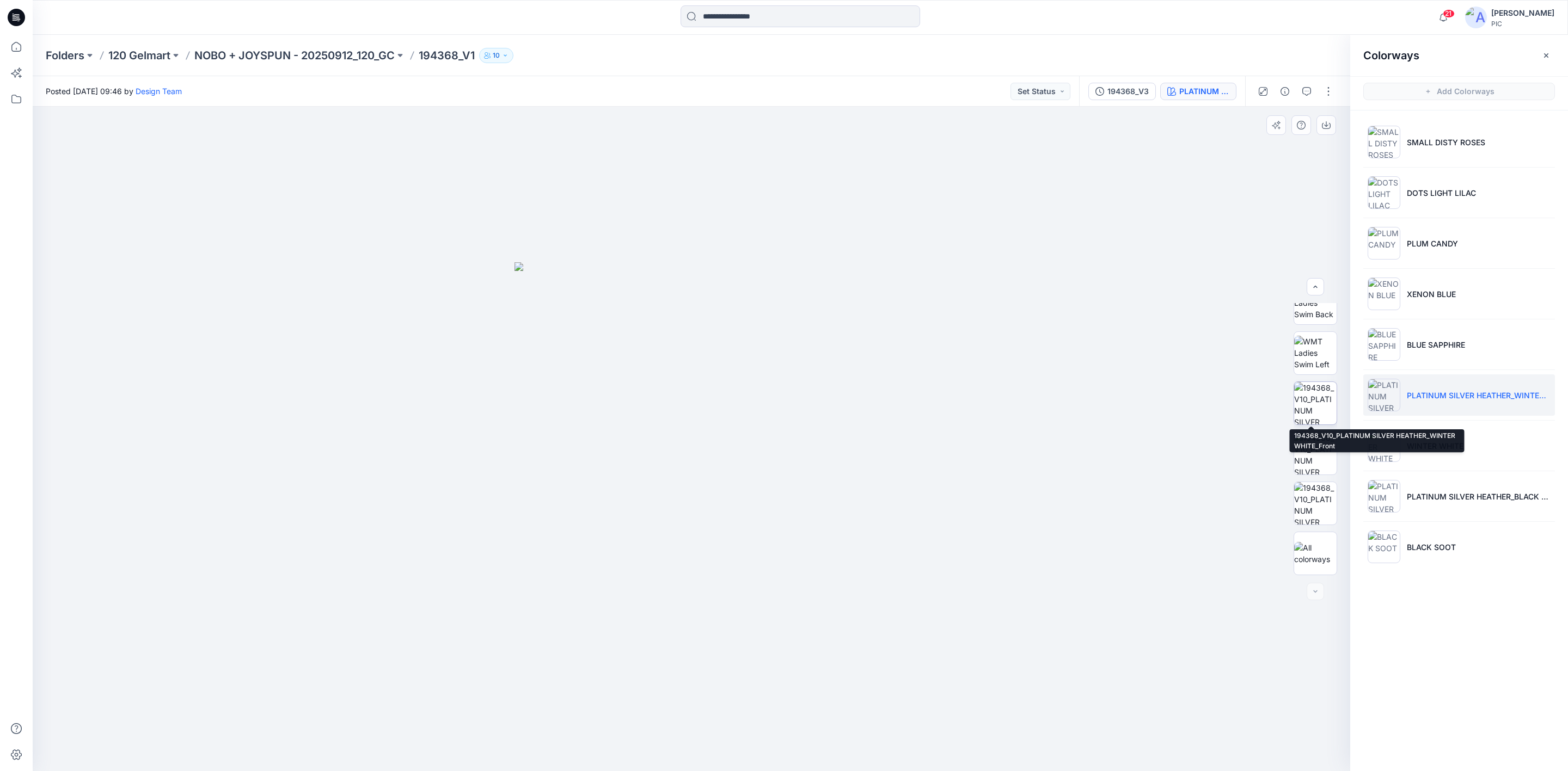
click at [1320, 398] on img at bounding box center [1315, 403] width 42 height 42
drag, startPoint x: 575, startPoint y: 266, endPoint x: 577, endPoint y: 421, distance: 155.0
click at [577, 424] on img at bounding box center [692, 399] width 1139 height 742
click at [1384, 193] on img at bounding box center [1383, 192] width 32 height 32
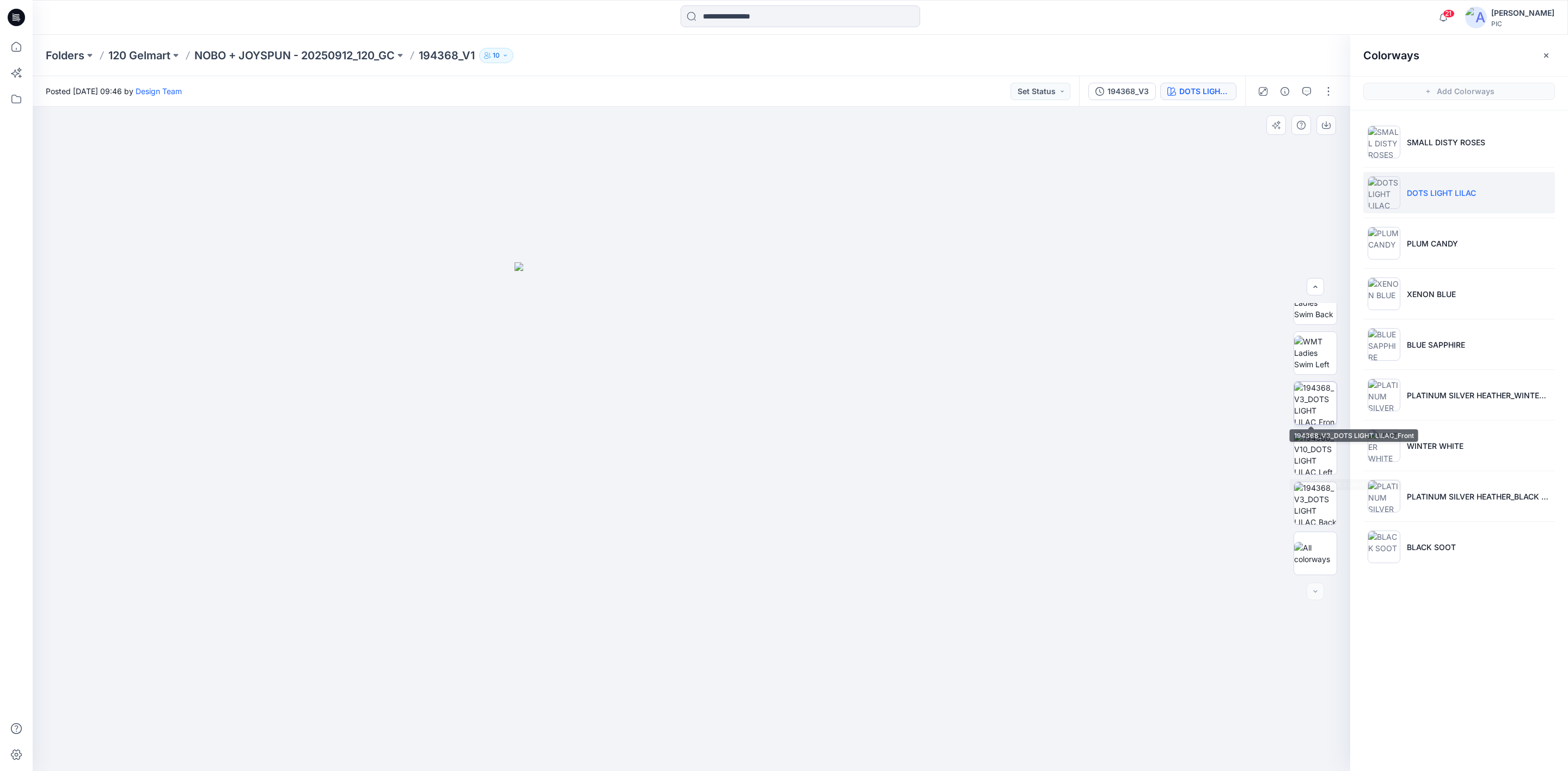
click at [1329, 392] on img at bounding box center [1315, 403] width 42 height 42
drag, startPoint x: 622, startPoint y: 286, endPoint x: 627, endPoint y: 388, distance: 102.1
click at [623, 393] on img at bounding box center [692, 404] width 1060 height 736
click at [1304, 488] on img at bounding box center [1315, 503] width 42 height 42
click at [276, 59] on p "NOBO + JOYSPUN - 20250912_120_GC" at bounding box center [295, 55] width 201 height 15
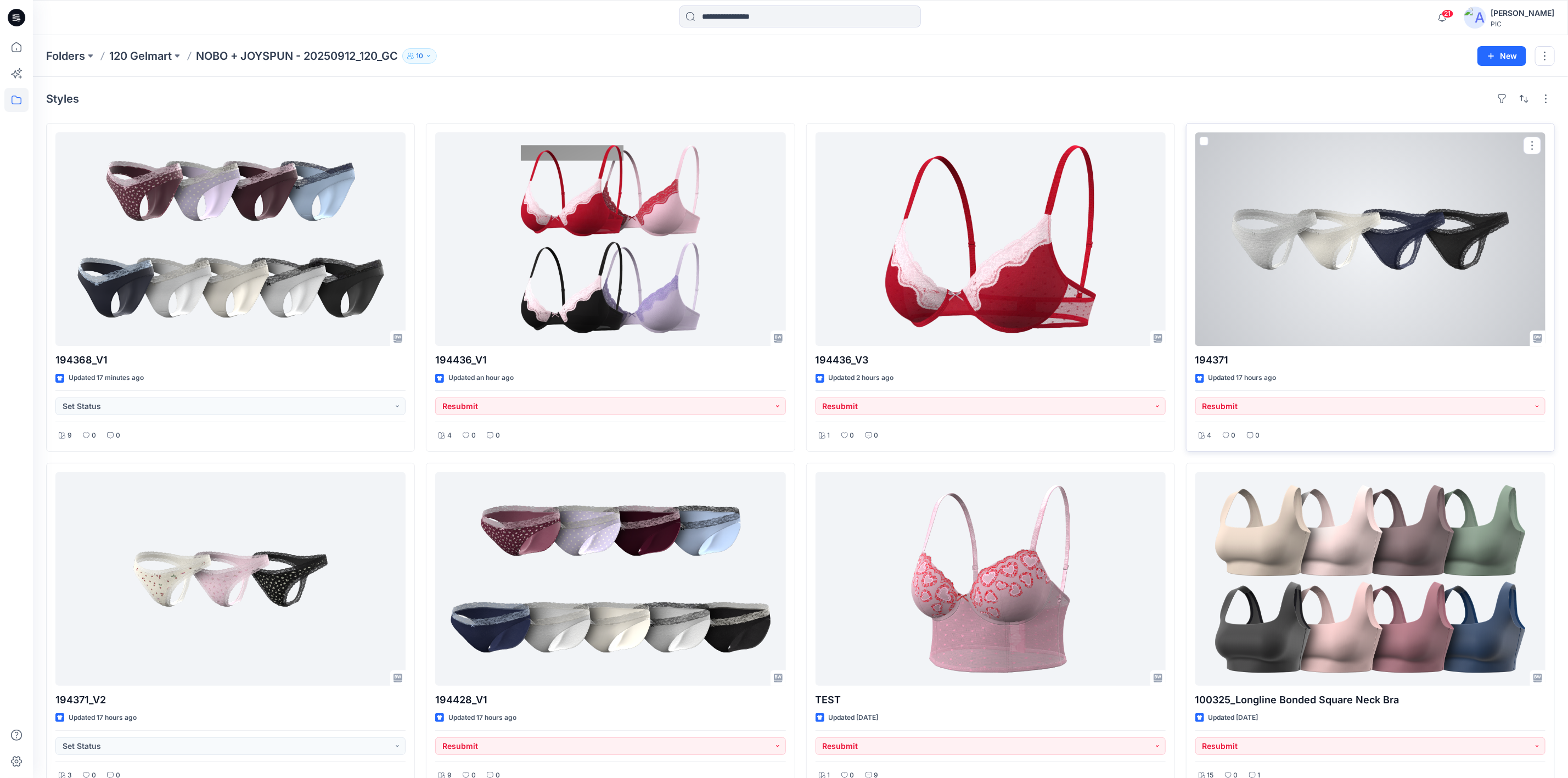
click at [1351, 235] on div at bounding box center [1371, 238] width 350 height 213
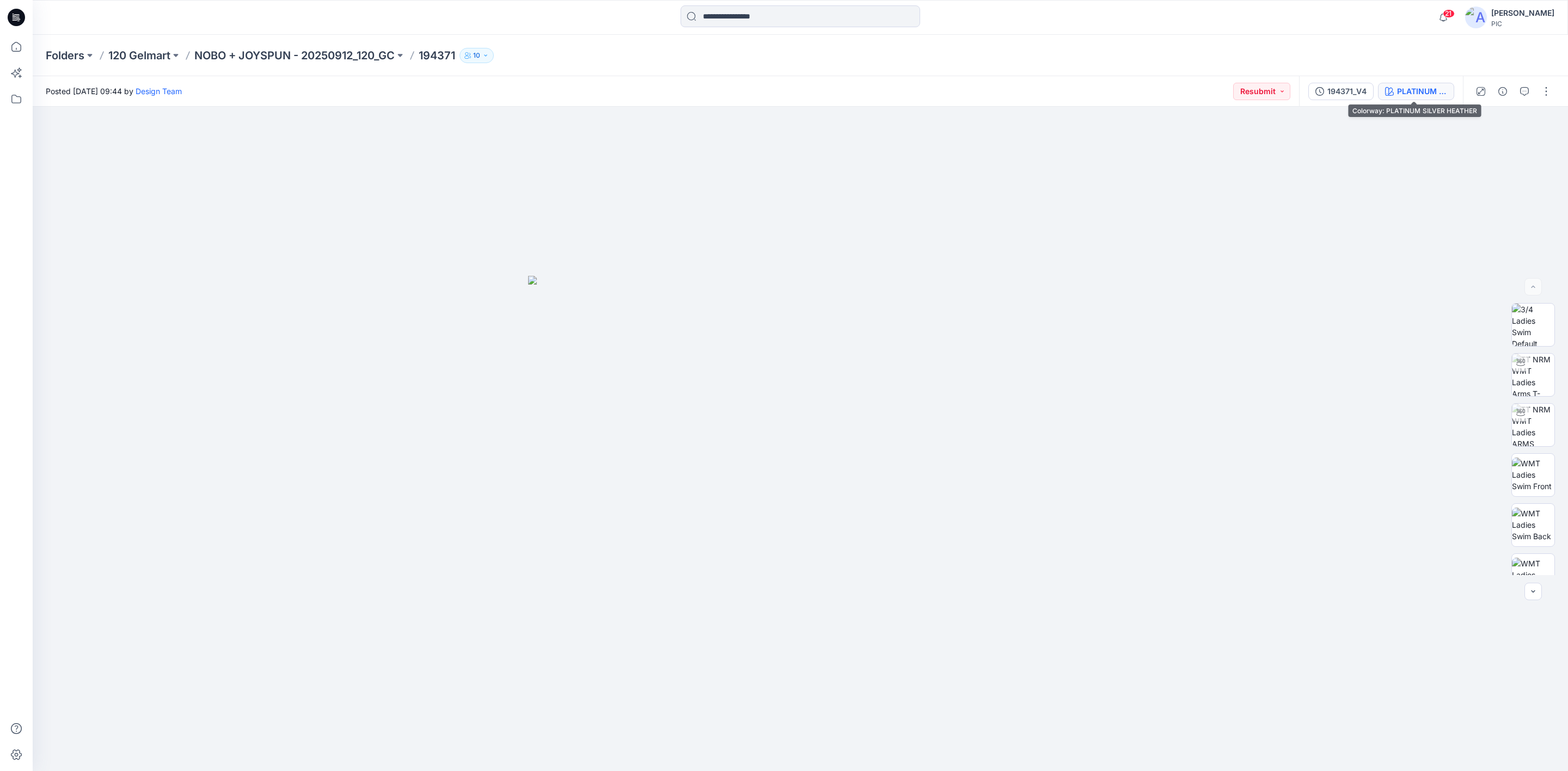
click at [1426, 92] on div "PLATINUM SILVER HEATHER" at bounding box center [1421, 91] width 50 height 12
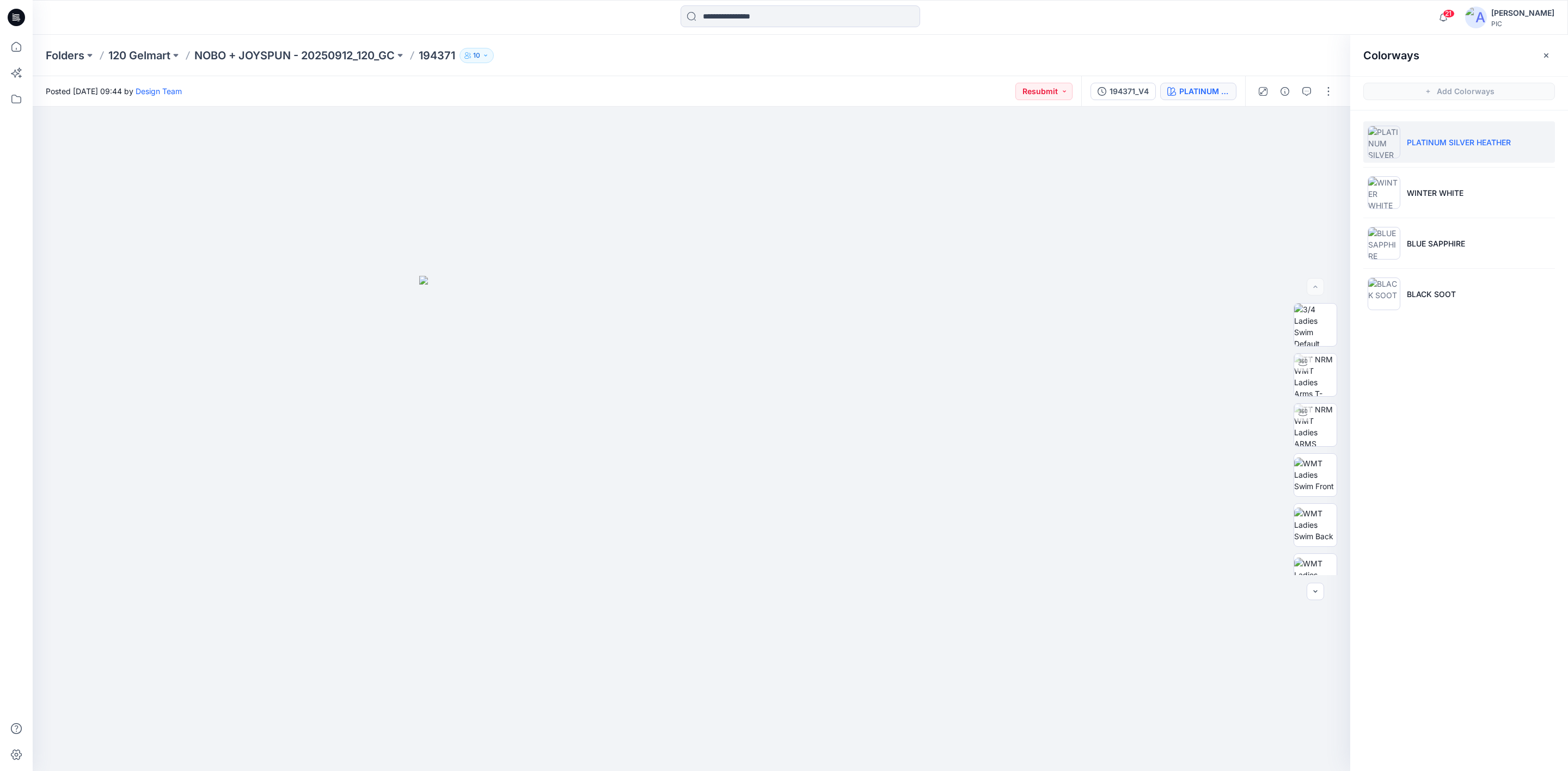
click at [1441, 137] on p "PLATINUM SILVER HEATHER" at bounding box center [1459, 143] width 104 height 12
click at [1319, 348] on img at bounding box center [1315, 353] width 42 height 42
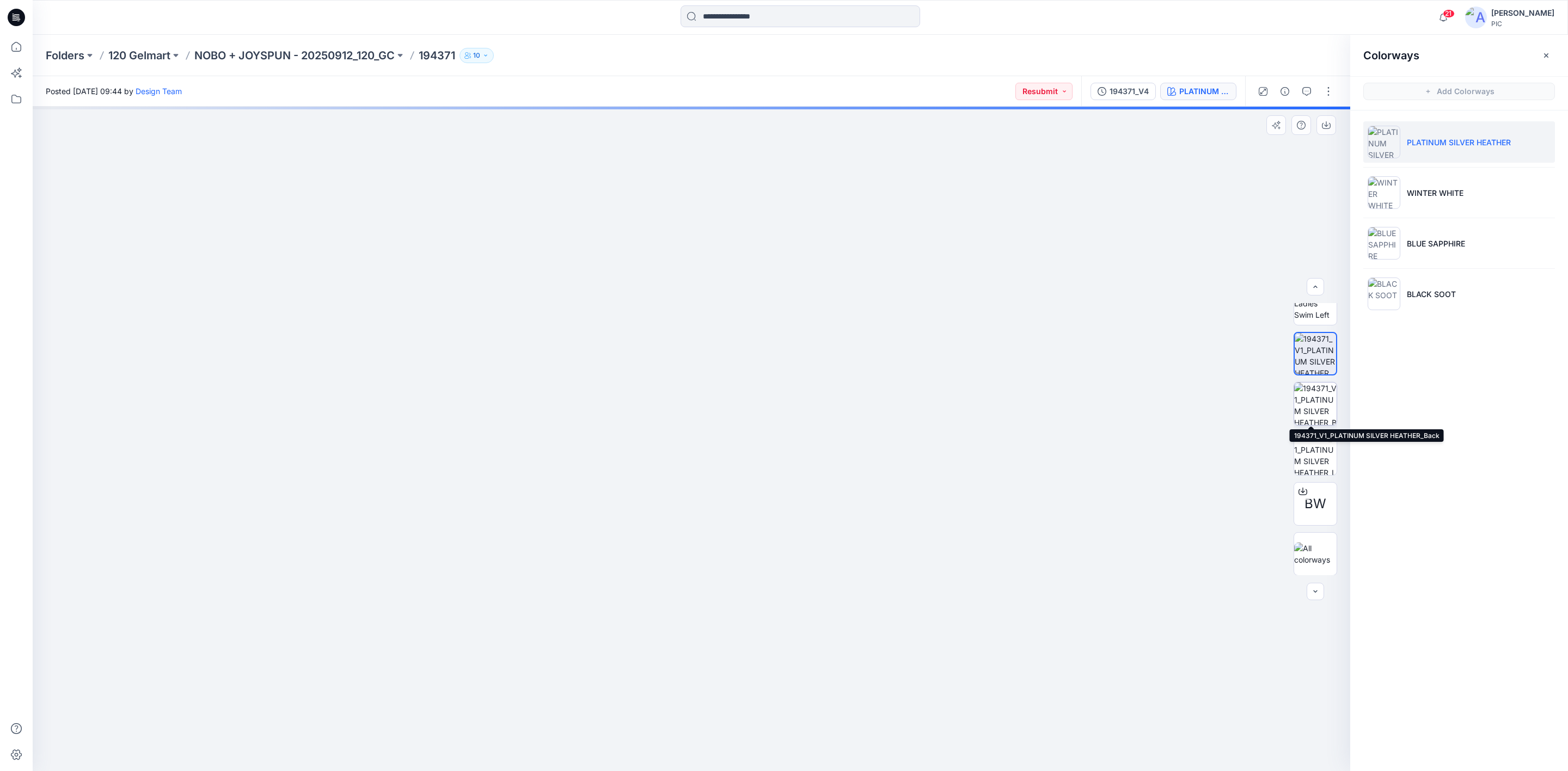
click at [1320, 405] on img at bounding box center [1315, 403] width 42 height 42
click at [1438, 193] on p "WINTER WHITE" at bounding box center [1435, 193] width 57 height 12
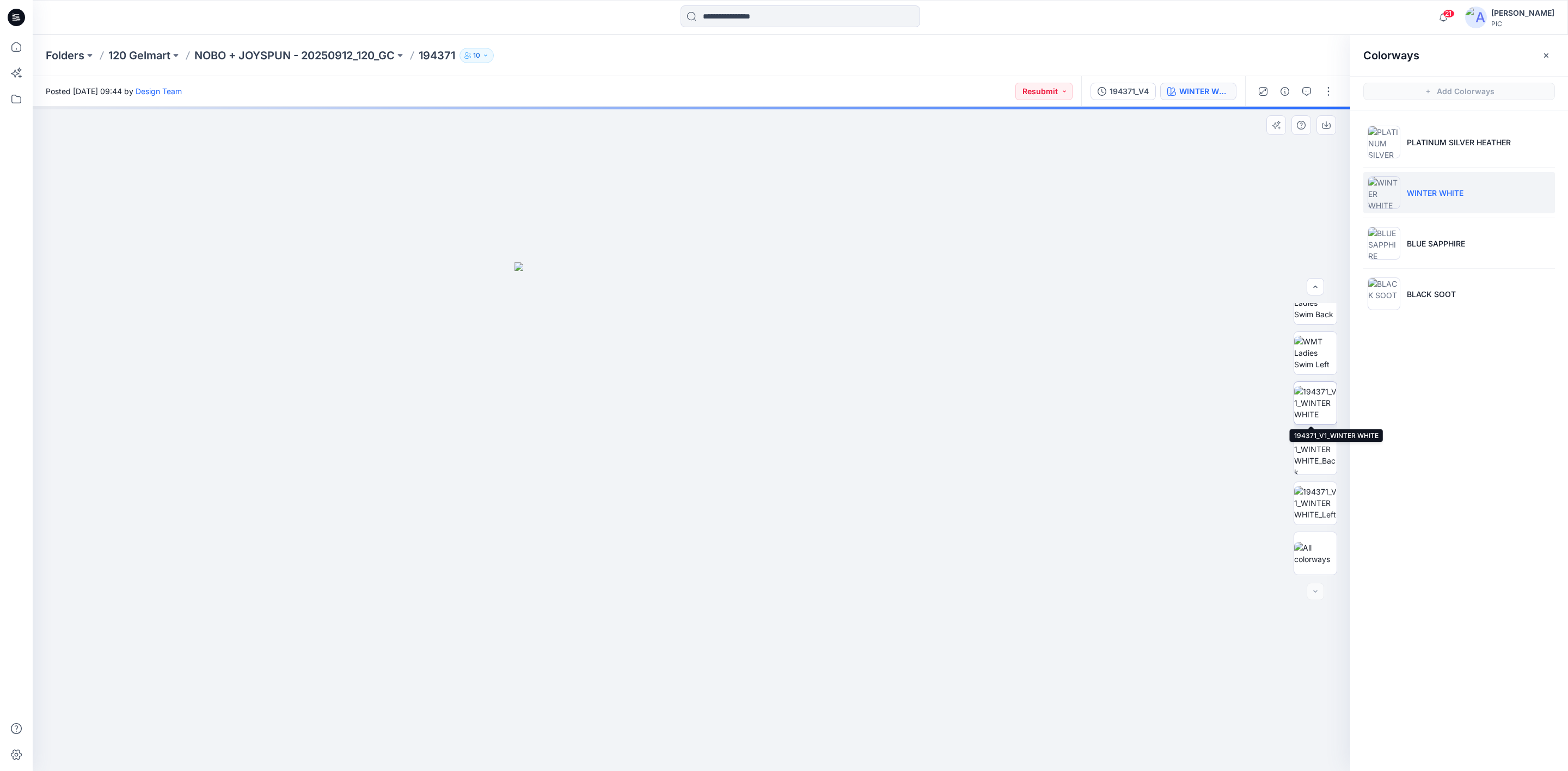
click at [1309, 406] on img at bounding box center [1315, 402] width 42 height 34
